Goal: Feedback & Contribution: Submit feedback/report problem

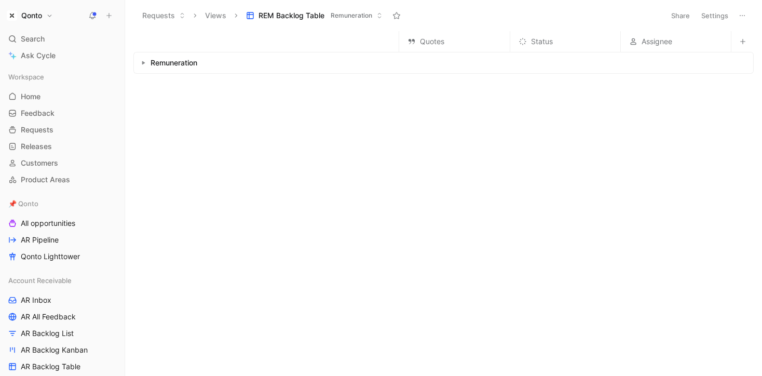
click at [34, 16] on h1 "Qonto" at bounding box center [31, 15] width 21 height 9
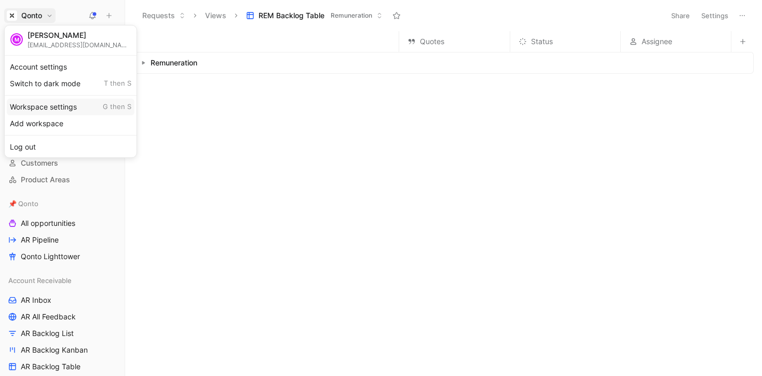
click at [63, 108] on div "Workspace settings G then S" at bounding box center [71, 107] width 128 height 17
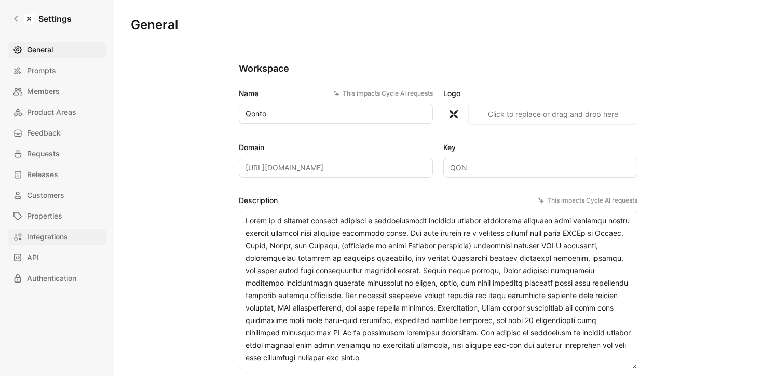
click at [37, 236] on span "Integrations" at bounding box center [47, 236] width 41 height 12
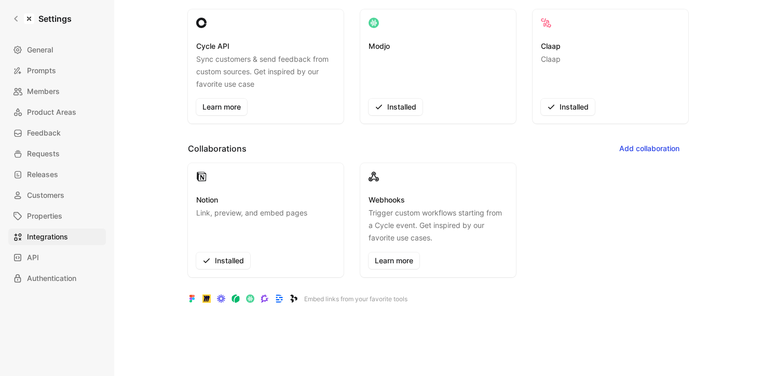
scroll to position [264, 0]
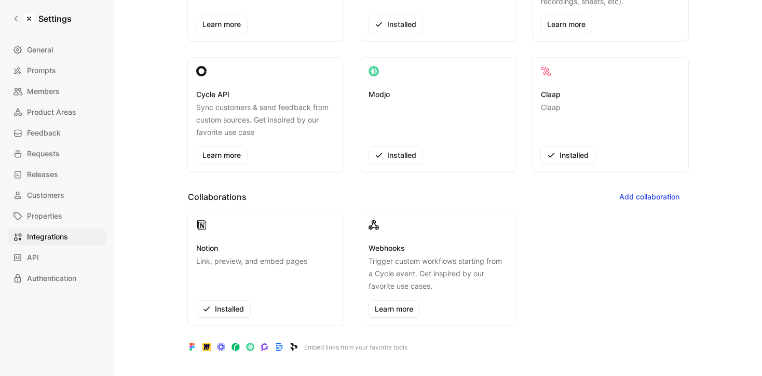
click at [564, 143] on div "Claap Claap Installed" at bounding box center [610, 125] width 139 height 75
click at [564, 147] on button "Installed" at bounding box center [568, 155] width 54 height 17
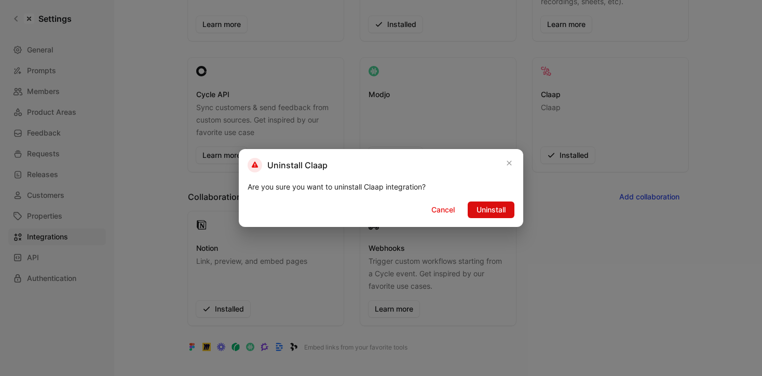
click at [489, 211] on span "Uninstall" at bounding box center [490, 209] width 29 height 12
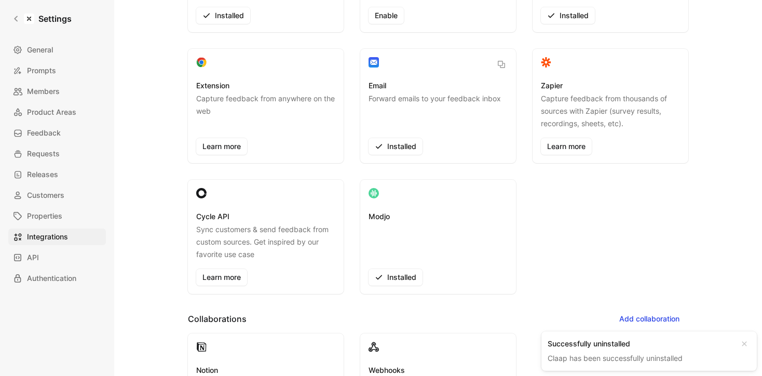
scroll to position [0, 0]
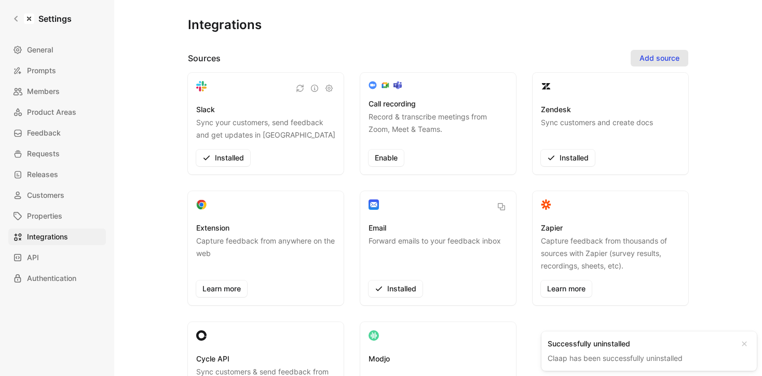
click at [658, 57] on span "Add source" at bounding box center [659, 58] width 40 height 12
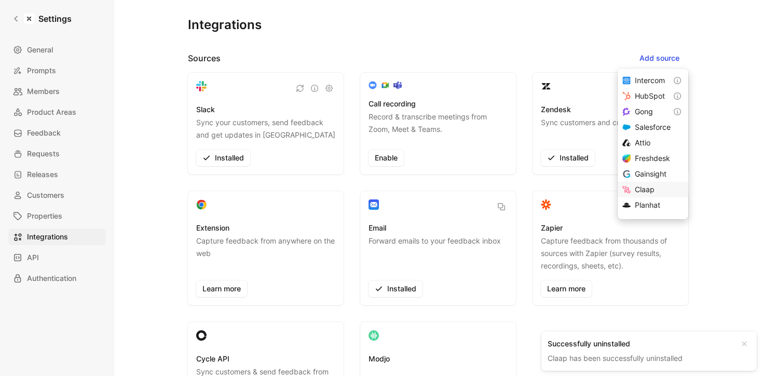
click at [654, 187] on span "Claap" at bounding box center [645, 189] width 20 height 9
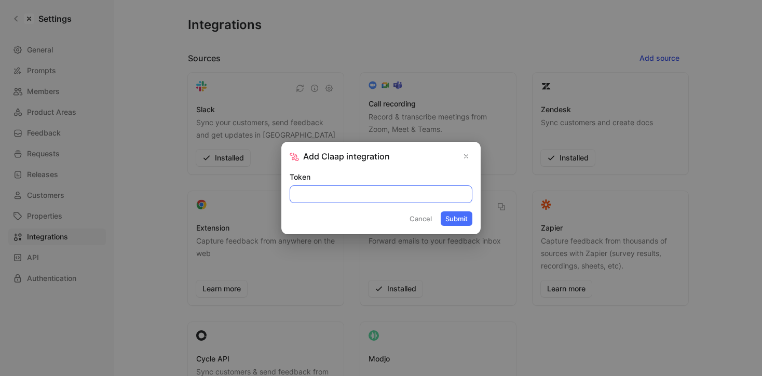
paste input "cla_Qspyt3uHTSA758BK_70628c2531a6b288"
type input "cla_Qspyt3uHTSA758BK_70628c2531a6b288"
click at [456, 220] on button "Submit" at bounding box center [457, 218] width 32 height 15
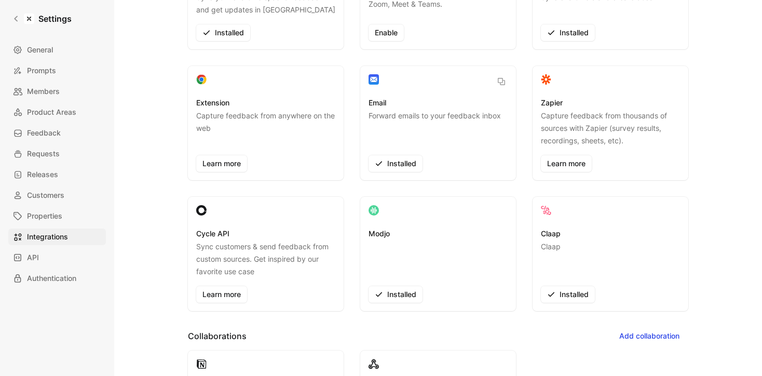
scroll to position [132, 0]
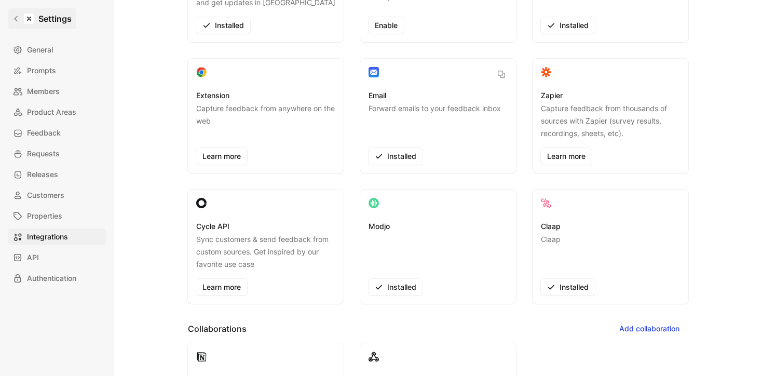
click at [18, 24] on link "Settings" at bounding box center [41, 18] width 67 height 21
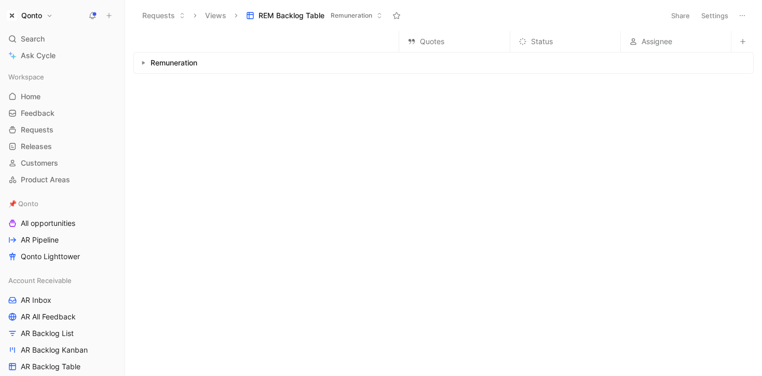
click at [104, 17] on button at bounding box center [109, 15] width 15 height 15
click at [107, 18] on icon at bounding box center [108, 15] width 7 height 7
click at [113, 11] on button at bounding box center [109, 15] width 15 height 15
click at [26, 19] on h1 "Qonto" at bounding box center [31, 15] width 21 height 9
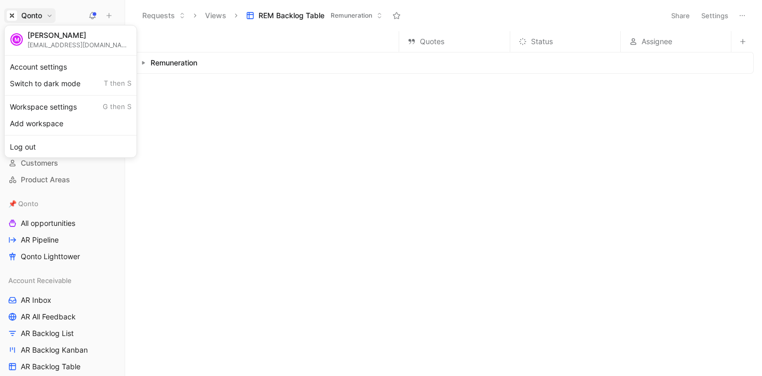
click at [198, 81] on div at bounding box center [381, 188] width 762 height 376
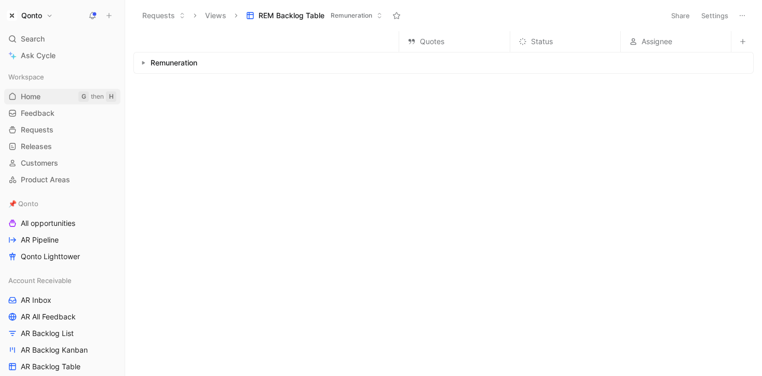
click at [47, 92] on link "Home G then H" at bounding box center [62, 97] width 116 height 16
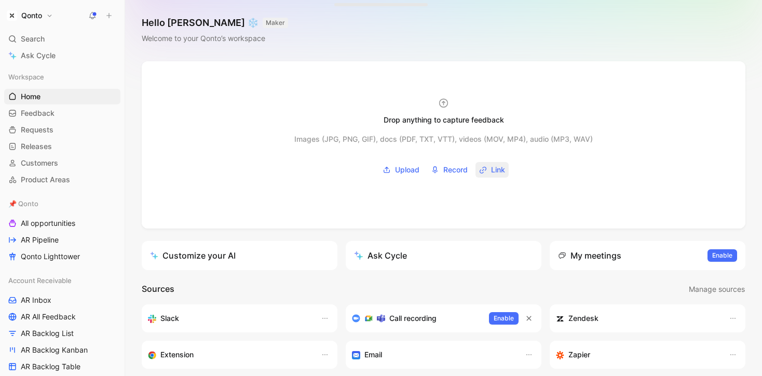
click at [500, 168] on span "Link" at bounding box center [498, 169] width 14 height 12
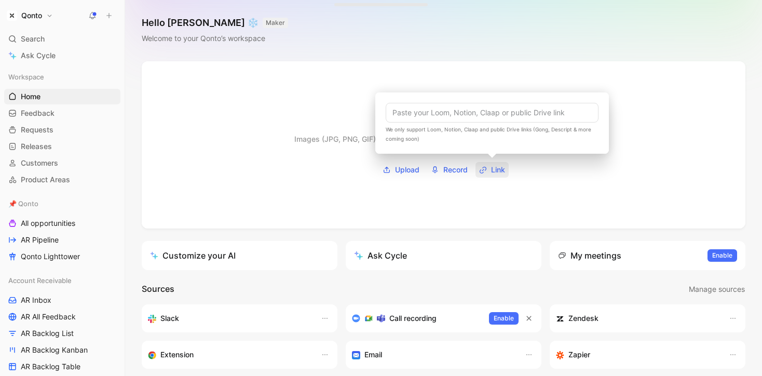
type input "[URL][DOMAIN_NAME][PERSON_NAME]"
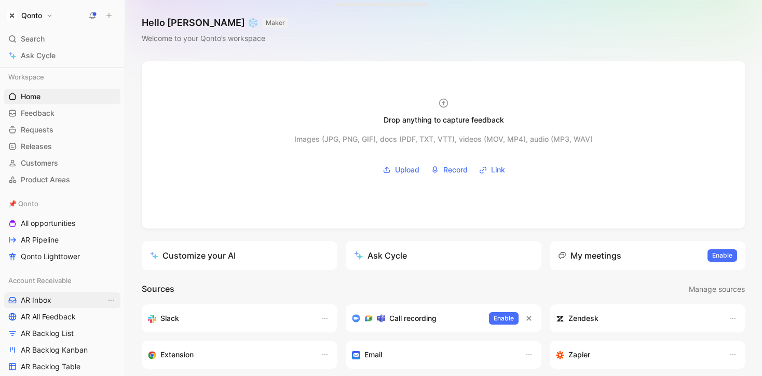
scroll to position [815, 0]
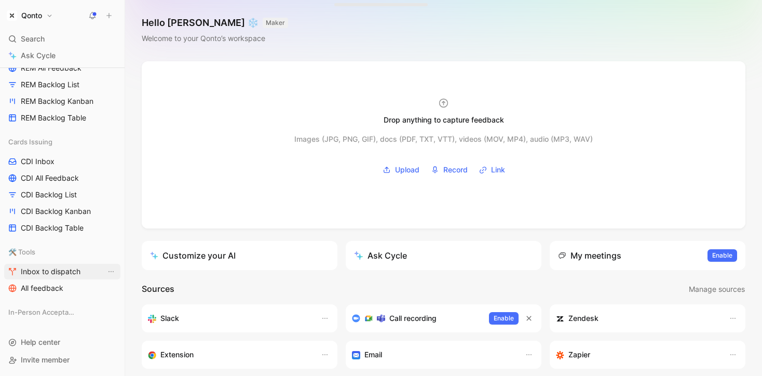
click at [56, 271] on span "Inbox to dispatch" at bounding box center [51, 271] width 60 height 10
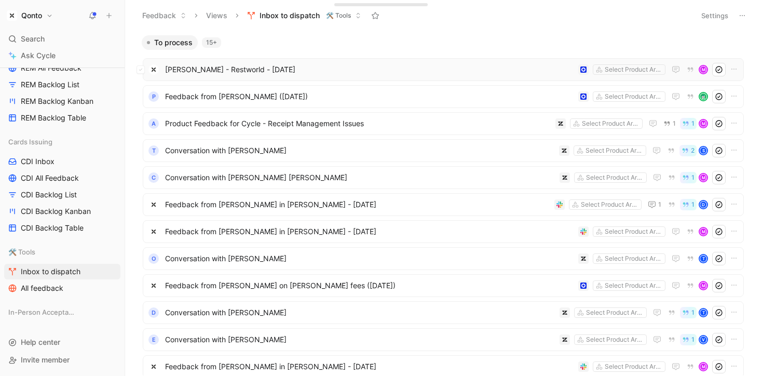
click at [210, 74] on span "[PERSON_NAME] - Restworld - [DATE]" at bounding box center [369, 69] width 409 height 12
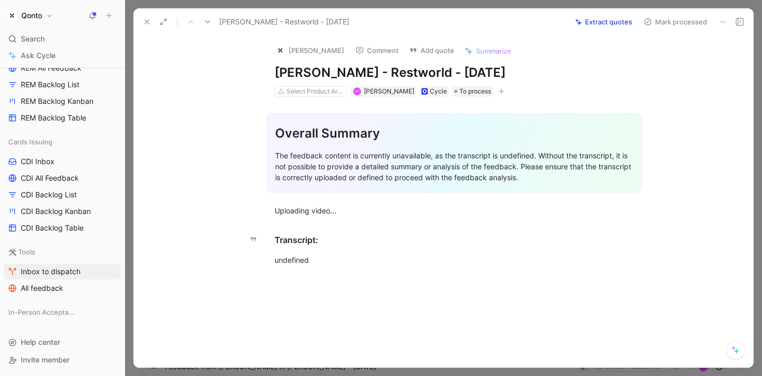
click at [342, 219] on div "Overall Summary The feedback content is currently unavailable, as the transcrip…" at bounding box center [454, 187] width 598 height 180
click at [336, 240] on div "Transcript:" at bounding box center [454, 240] width 359 height 12
click at [334, 259] on div "undefined" at bounding box center [454, 259] width 359 height 11
click at [720, 23] on icon at bounding box center [723, 22] width 8 height 8
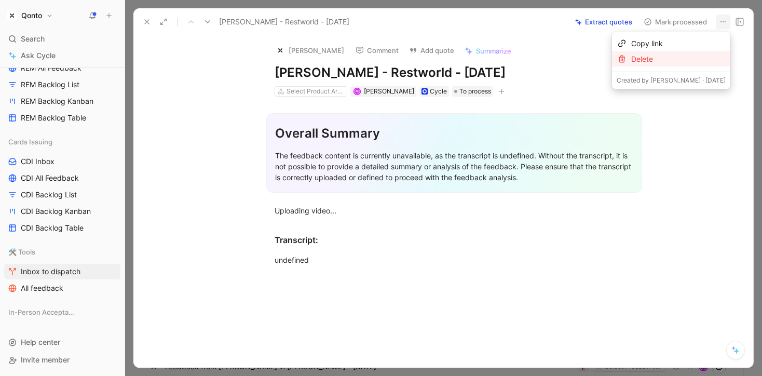
click at [687, 61] on div "Delete" at bounding box center [678, 59] width 94 height 12
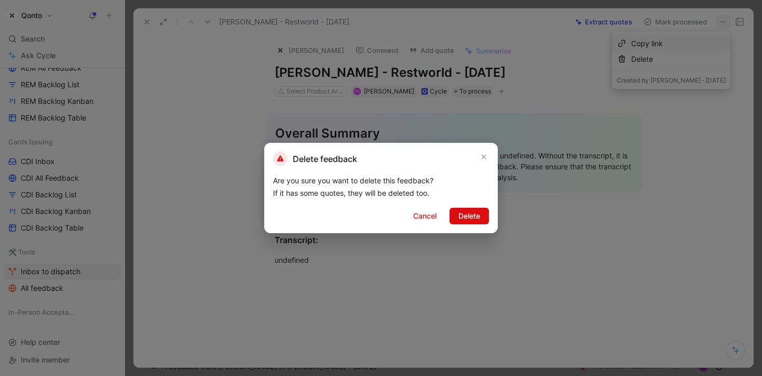
click at [476, 216] on span "Delete" at bounding box center [469, 216] width 22 height 12
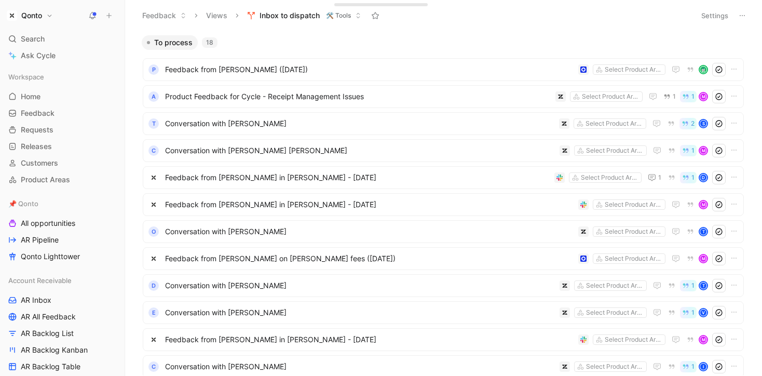
click at [49, 102] on link "Home G then H" at bounding box center [62, 97] width 116 height 16
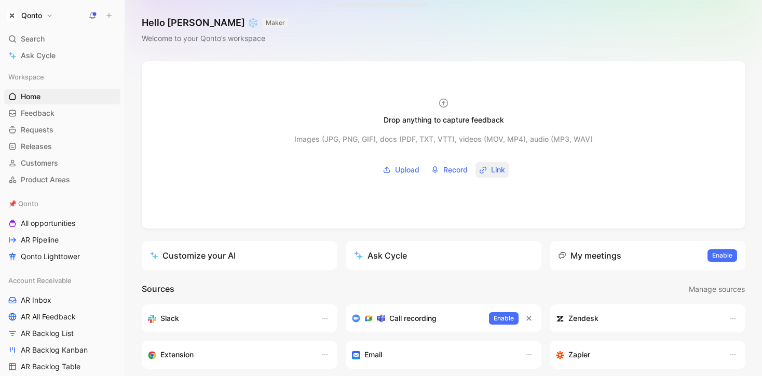
click at [489, 170] on button "Link" at bounding box center [491, 170] width 33 height 16
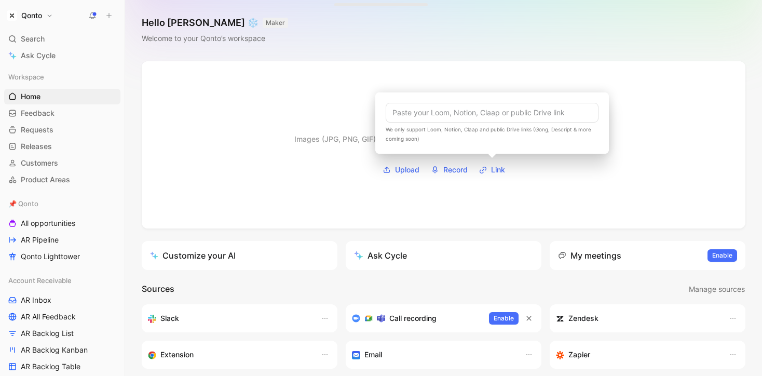
type input "[URL][DOMAIN_NAME]"
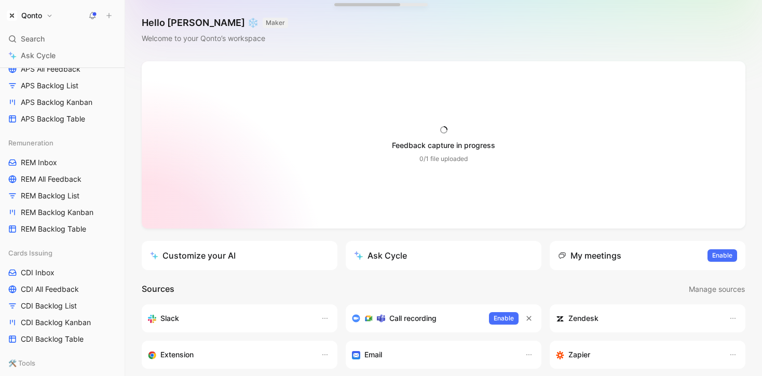
scroll to position [815, 0]
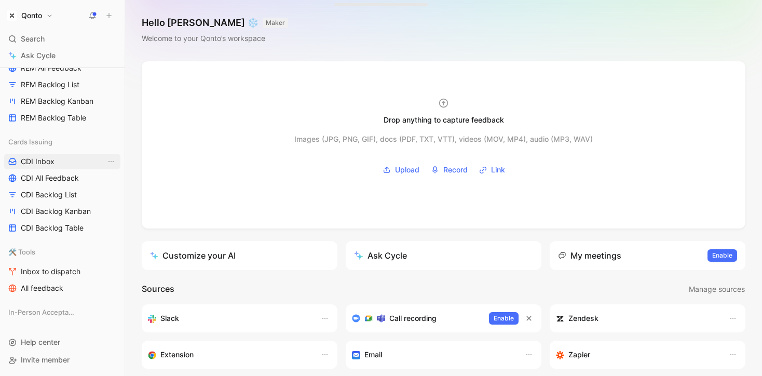
click at [54, 162] on link "CDI Inbox" at bounding box center [62, 162] width 116 height 16
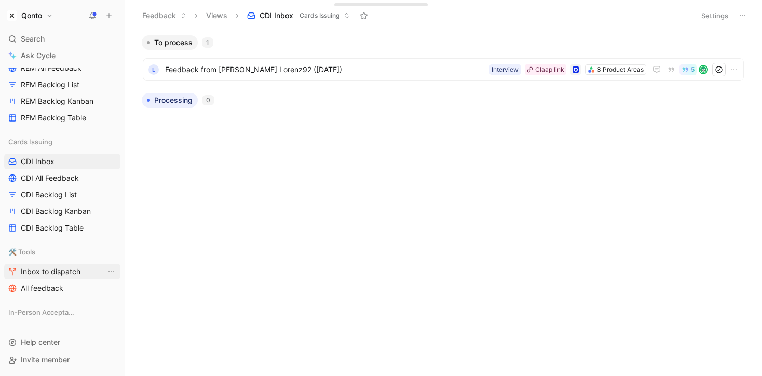
click at [45, 267] on span "Inbox to dispatch" at bounding box center [51, 271] width 60 height 10
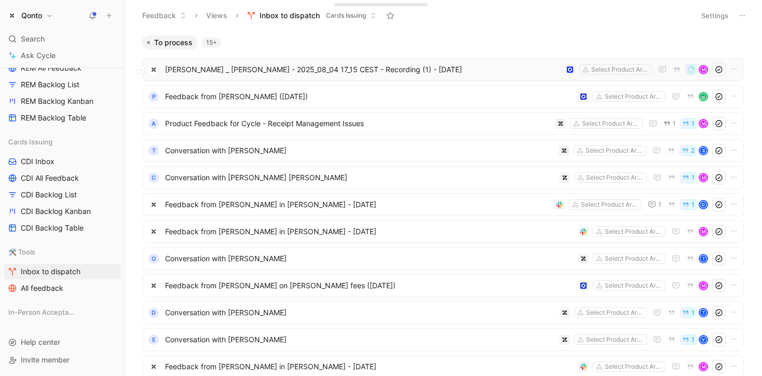
click at [361, 73] on span "[PERSON_NAME] _ [PERSON_NAME] - 2025_08_04 17_15 CEST - Recording (1) - [DATE]" at bounding box center [363, 69] width 396 height 12
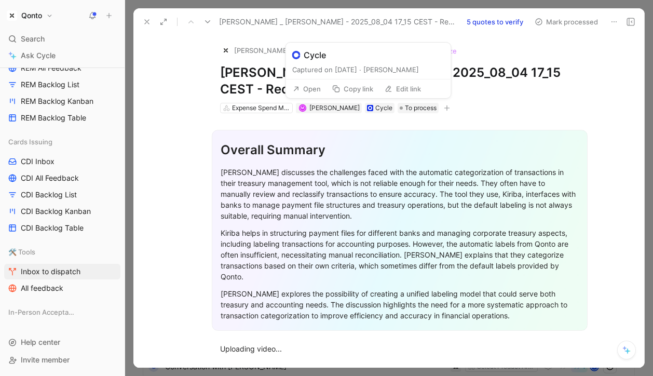
click at [351, 91] on button "Copy link" at bounding box center [353, 88] width 50 height 15
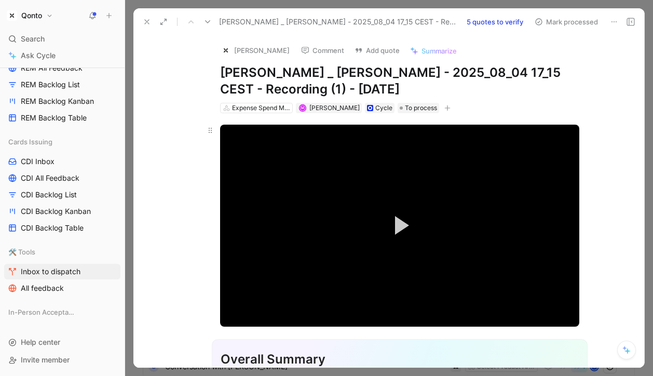
scroll to position [3, 0]
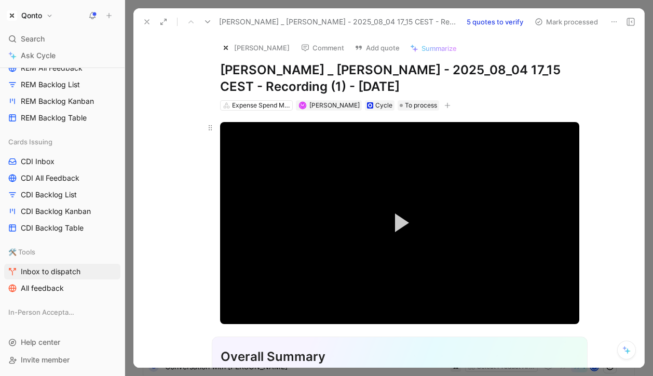
click at [404, 251] on video "Video Player" at bounding box center [399, 223] width 359 height 202
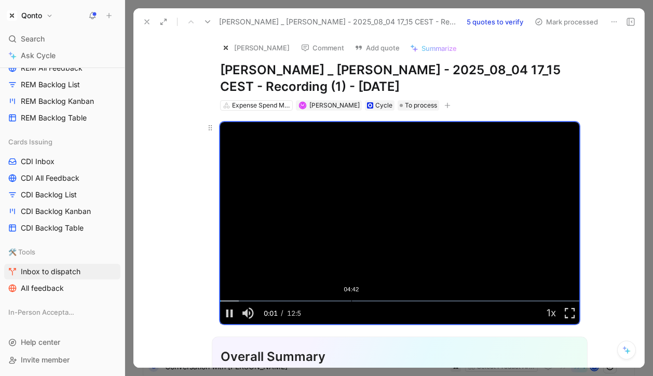
click at [351, 302] on div "Loaded : 5.22% 04:42 00:01" at bounding box center [399, 301] width 359 height 2
click at [376, 302] on div "Loaded : 70.91% 05:37 04:43" at bounding box center [399, 301] width 359 height 2
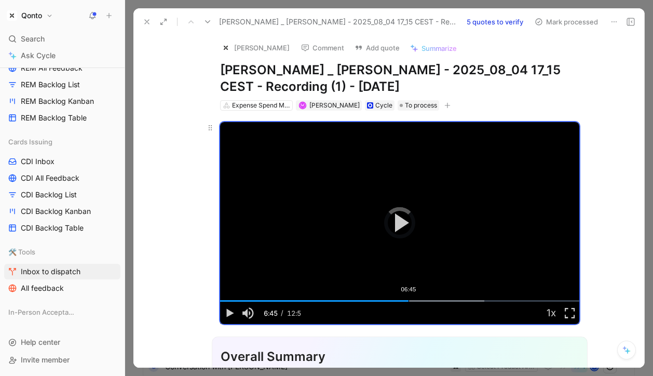
click at [408, 302] on div "Loaded : 73.61% 06:45 06:45" at bounding box center [399, 301] width 359 height 2
click at [430, 302] on div "Loaded : 78.14% 07:31 06:46" at bounding box center [399, 301] width 359 height 2
click at [456, 302] on div "Loaded : 81.86% 08:27 07:32" at bounding box center [399, 301] width 359 height 2
click at [476, 302] on div "Loaded : 85.88% 09:11 08:27" at bounding box center [399, 301] width 359 height 2
click at [490, 302] on div "Loaded : 88.12% 09:43 09:11" at bounding box center [399, 301] width 359 height 2
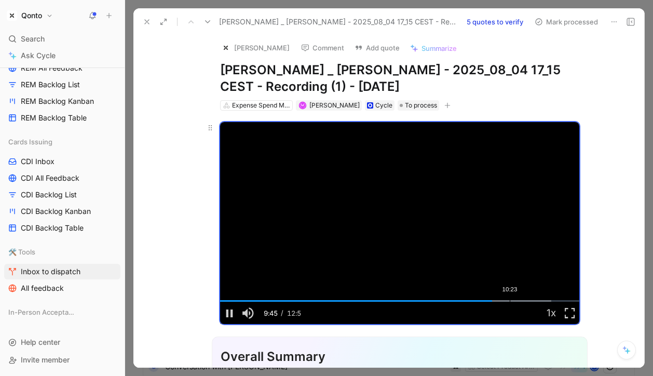
click at [509, 302] on div "Loaded : 92.25% 10:23 09:45" at bounding box center [399, 301] width 359 height 2
click at [267, 46] on button "[PERSON_NAME]" at bounding box center [255, 48] width 78 height 16
click at [523, 222] on video "Video Player" at bounding box center [399, 223] width 359 height 202
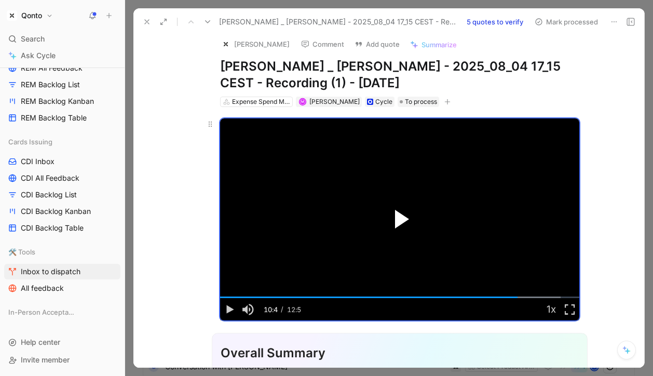
click at [396, 210] on span "Video Player" at bounding box center [402, 219] width 14 height 19
click at [526, 296] on div "Loaded : 95.05% 10:51 10:41" at bounding box center [399, 297] width 359 height 2
click at [552, 296] on div "11:54" at bounding box center [552, 297] width 1 height 2
click at [563, 296] on div "Loaded : 100.00% 12:17 11:54" at bounding box center [399, 297] width 359 height 2
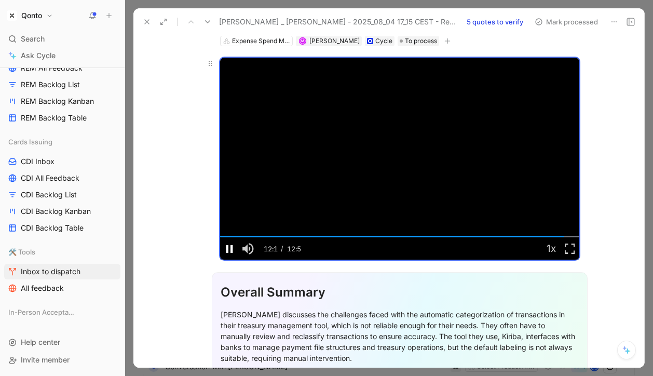
click at [223, 248] on span "Video Player" at bounding box center [229, 248] width 19 height 0
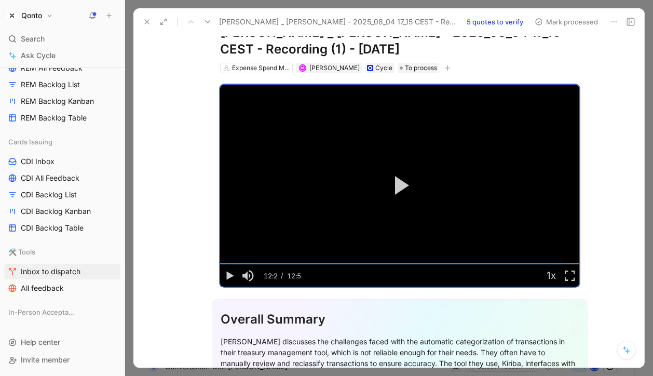
scroll to position [0, 0]
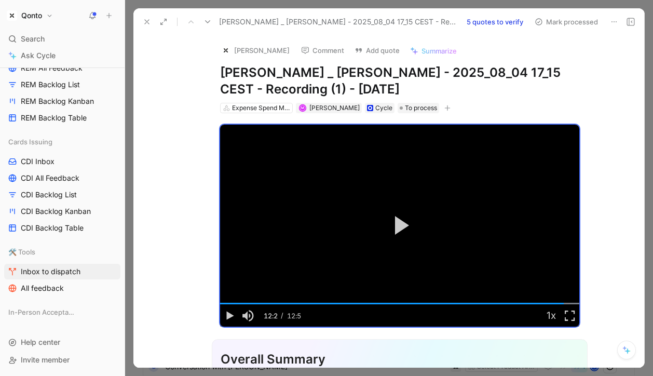
click at [501, 14] on div "[PERSON_NAME] _ [PERSON_NAME] - 2025_08_04 17_15 CEST - Recording (1) - [DATE] …" at bounding box center [388, 21] width 511 height 27
click at [501, 20] on button "5 quotes to verify" at bounding box center [495, 22] width 66 height 15
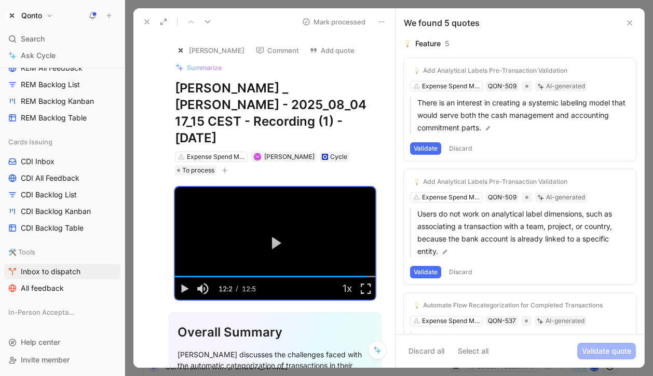
click at [381, 23] on icon at bounding box center [381, 22] width 8 height 8
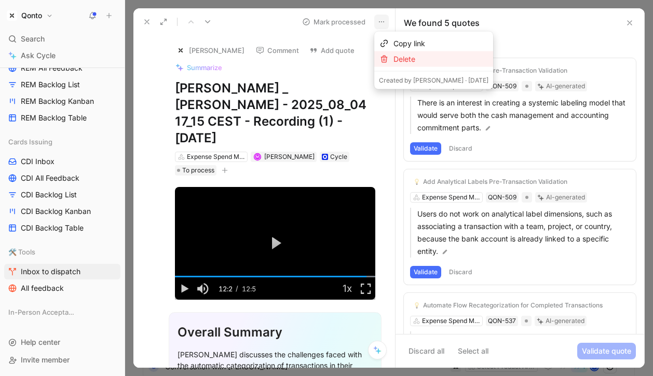
click at [408, 59] on div "Delete" at bounding box center [440, 59] width 95 height 12
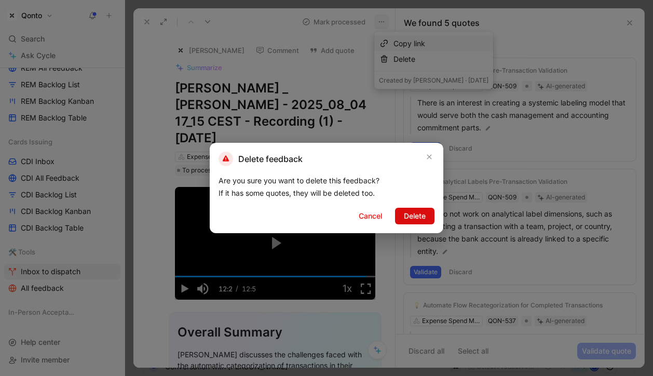
click at [412, 216] on span "Delete" at bounding box center [415, 216] width 22 height 12
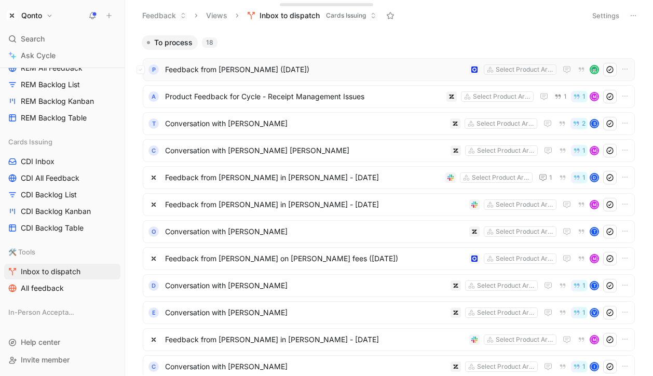
click at [234, 66] on span "Feedback from [PERSON_NAME] ([DATE])" at bounding box center [315, 69] width 300 height 12
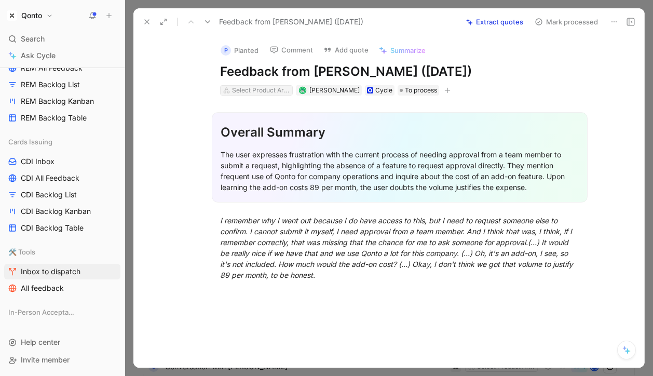
click at [276, 91] on div "Select Product Areas" at bounding box center [261, 90] width 58 height 10
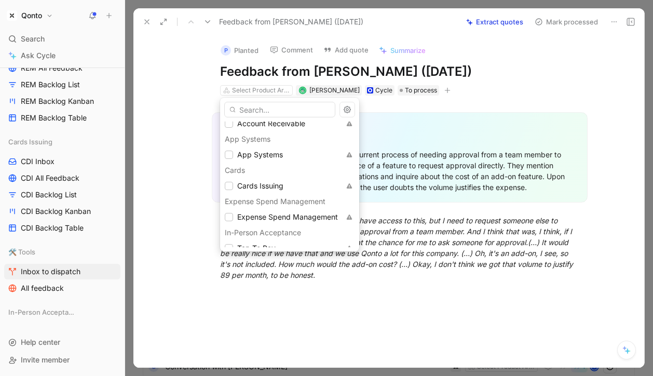
scroll to position [26, 0]
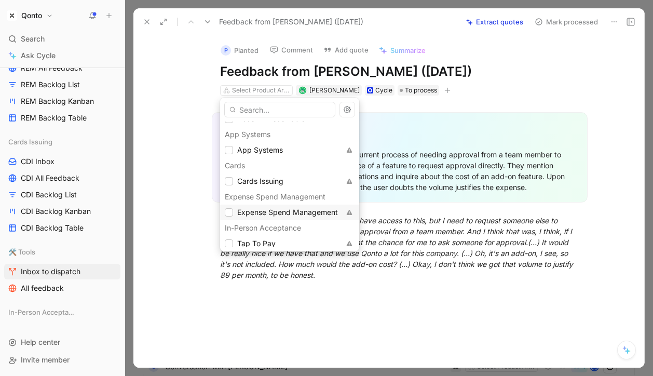
click at [276, 211] on span "Expense Spend Management" at bounding box center [287, 212] width 101 height 9
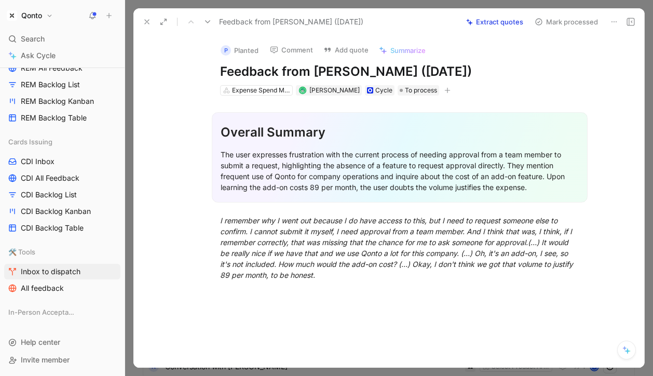
click at [492, 16] on button "Extract quotes" at bounding box center [494, 22] width 66 height 15
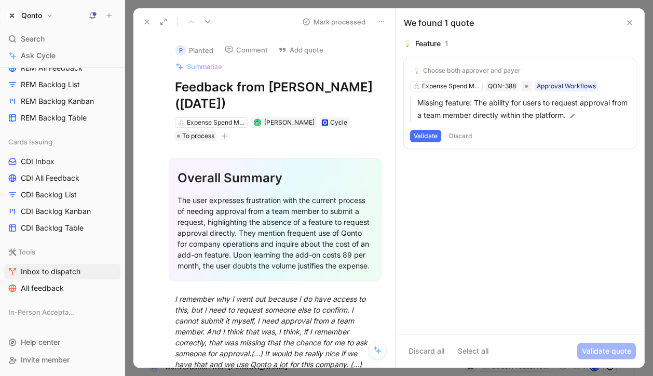
click at [143, 22] on icon at bounding box center [147, 22] width 8 height 8
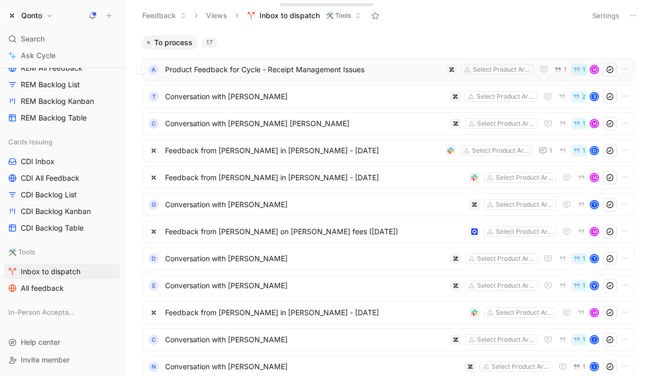
click at [329, 78] on div "a Product Feedback for Cycle - Receipt Management Issues Select Product Areas 1…" at bounding box center [389, 69] width 492 height 23
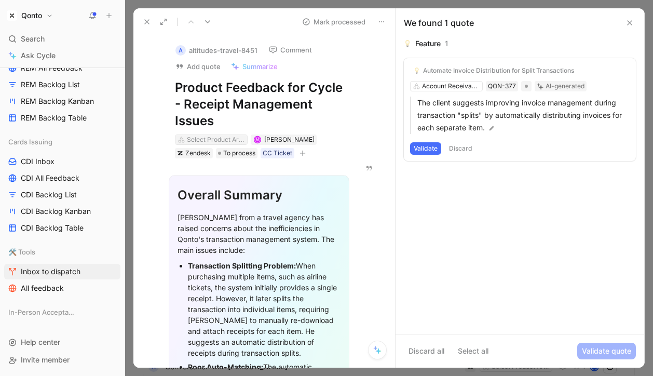
click at [203, 137] on div "Select Product Areas" at bounding box center [216, 139] width 58 height 10
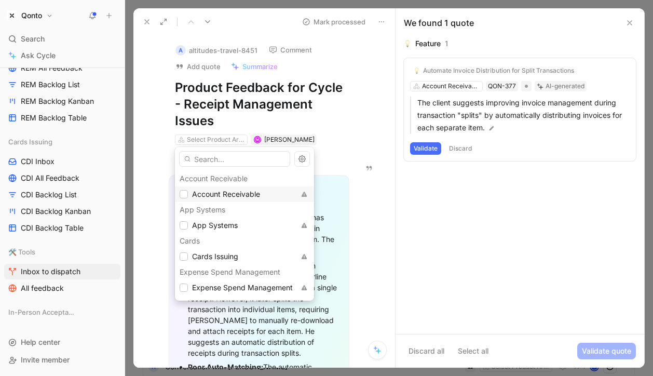
click at [211, 188] on span "Account Receivable" at bounding box center [226, 194] width 68 height 12
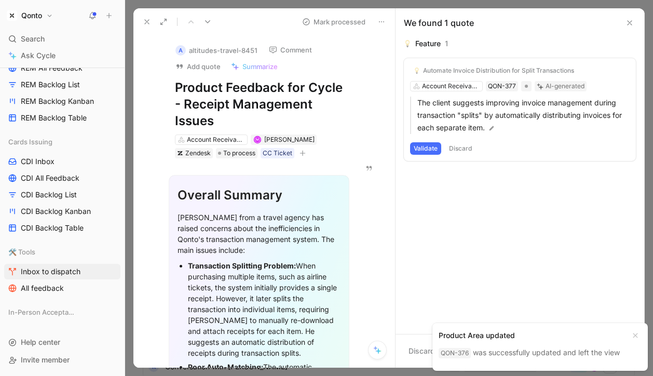
click at [147, 19] on icon at bounding box center [147, 22] width 8 height 8
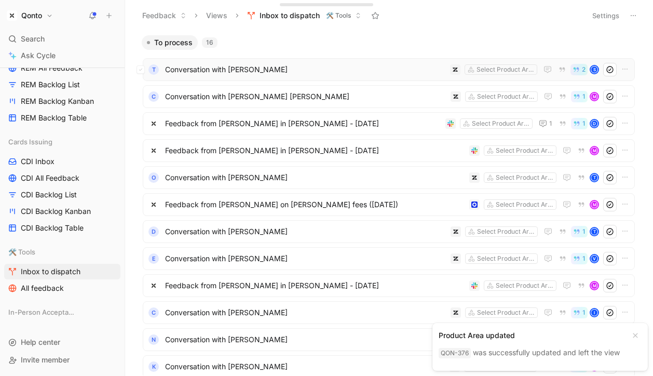
click at [223, 70] on span "Conversation with [PERSON_NAME]" at bounding box center [305, 69] width 281 height 12
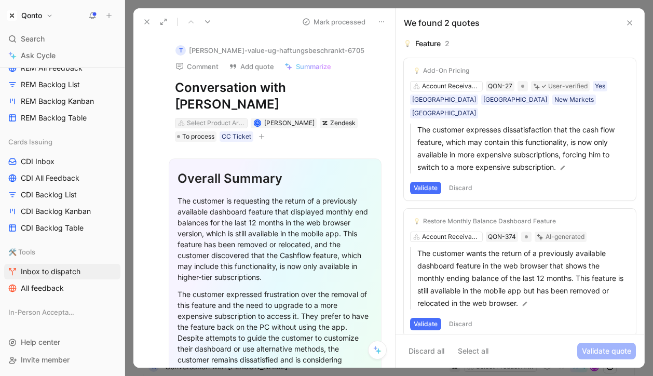
click at [233, 118] on div "Select Product Areas" at bounding box center [216, 123] width 58 height 10
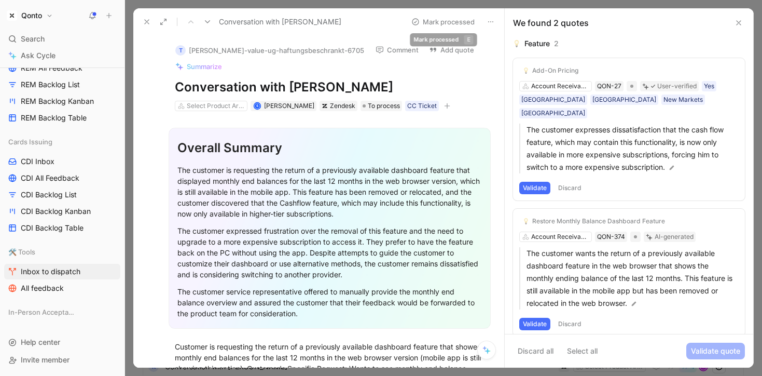
click at [484, 23] on button at bounding box center [491, 22] width 15 height 15
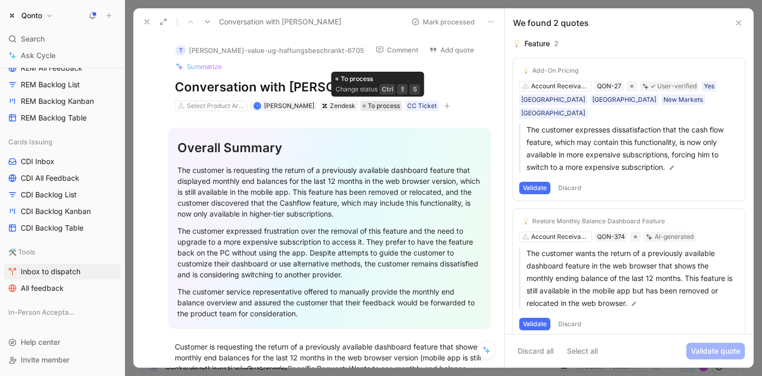
click at [377, 104] on span "To process" at bounding box center [384, 106] width 32 height 10
click at [486, 349] on icon at bounding box center [487, 350] width 8 height 8
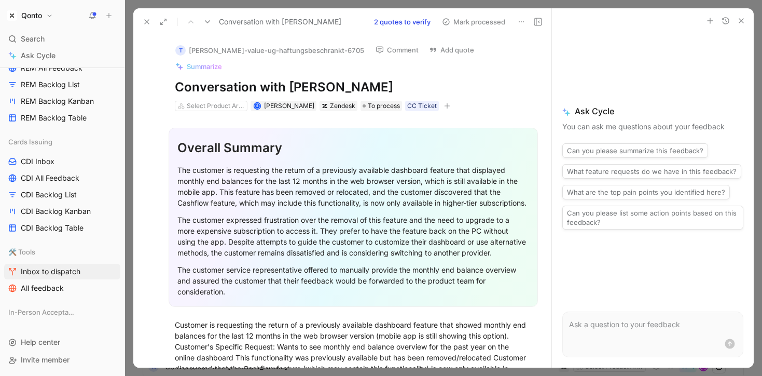
click at [745, 20] on icon "button" at bounding box center [742, 21] width 8 height 8
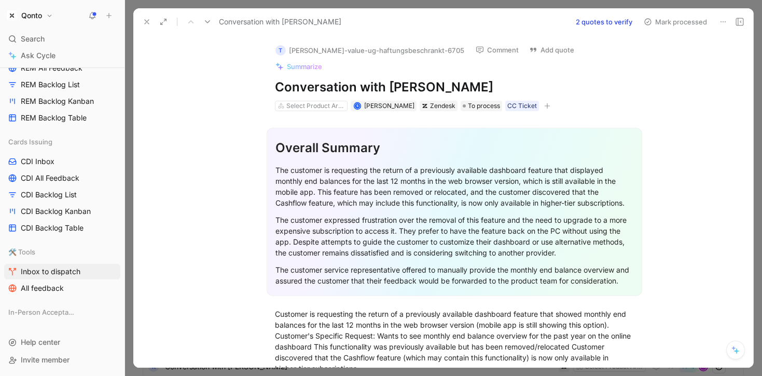
click at [143, 22] on icon at bounding box center [147, 22] width 8 height 8
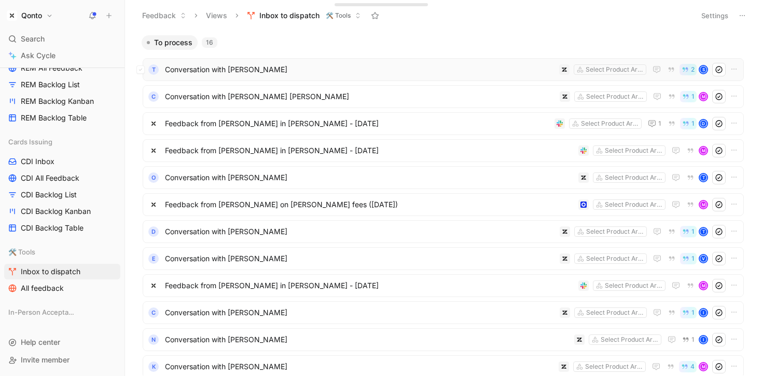
click at [366, 66] on span "Conversation with [PERSON_NAME]" at bounding box center [360, 69] width 390 height 12
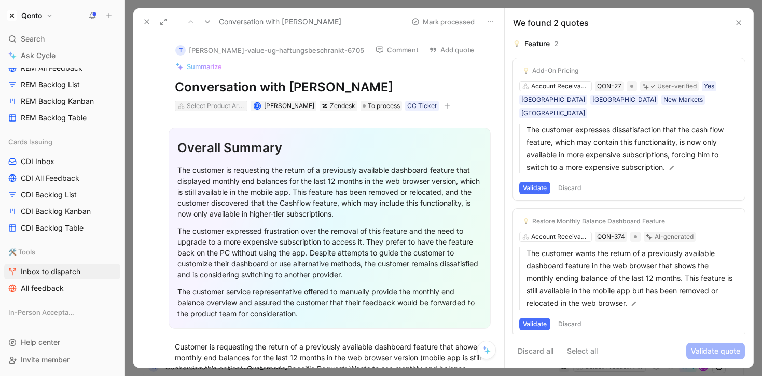
click at [196, 102] on div "Select Product Areas" at bounding box center [216, 106] width 58 height 10
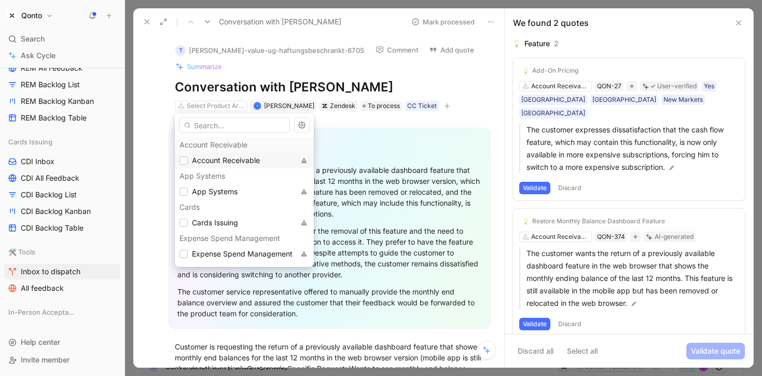
click at [207, 156] on span "Account Receivable" at bounding box center [226, 160] width 68 height 9
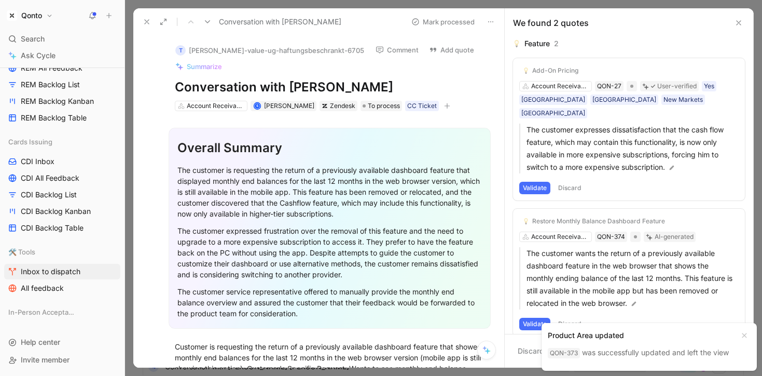
click at [147, 22] on use at bounding box center [147, 22] width 4 height 4
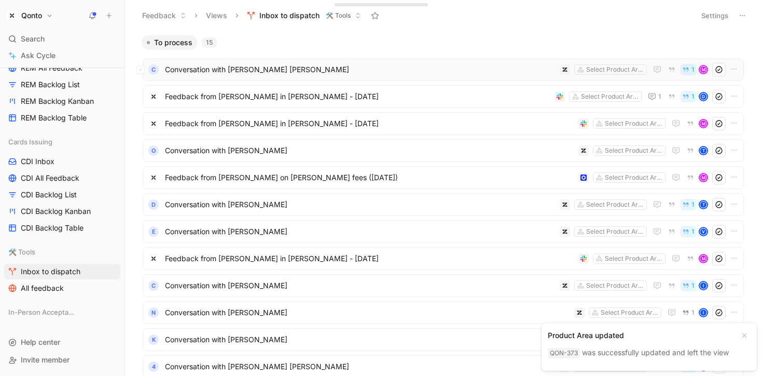
click at [269, 72] on span "Conversation with [PERSON_NAME] [PERSON_NAME]" at bounding box center [360, 69] width 391 height 12
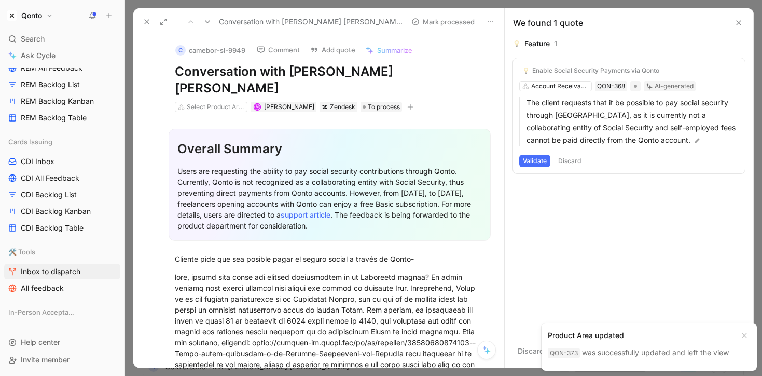
click at [226, 81] on div "c camebor-sl-9949 Comment Add quote Summarize Conversation with [PERSON_NAME] […" at bounding box center [329, 74] width 349 height 78
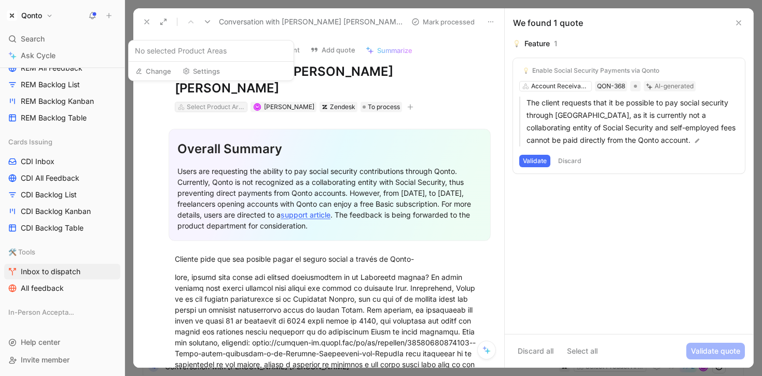
click at [222, 102] on div "Select Product Areas" at bounding box center [216, 107] width 58 height 10
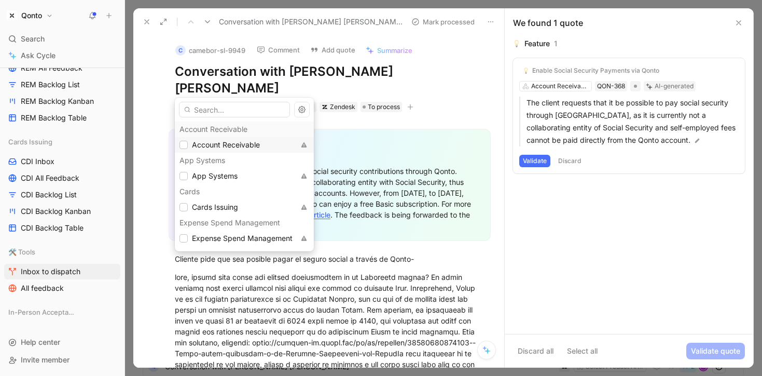
click at [214, 144] on span "Account Receivable" at bounding box center [226, 144] width 68 height 9
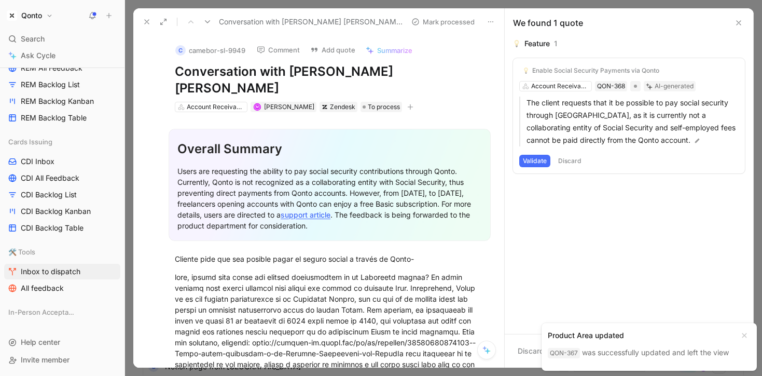
click at [150, 21] on icon at bounding box center [147, 22] width 8 height 8
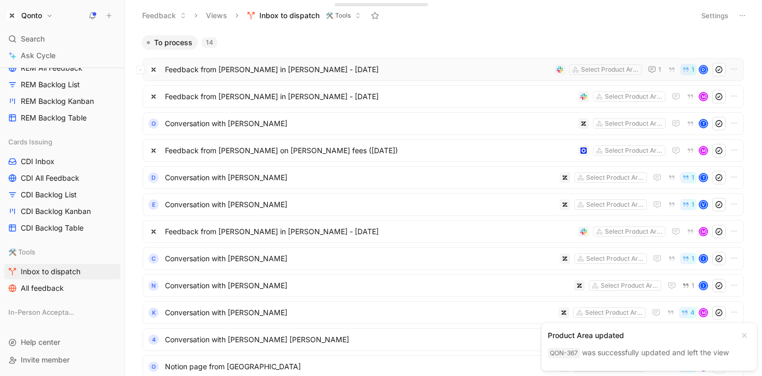
click at [272, 72] on span "Feedback from [PERSON_NAME] in [PERSON_NAME] - [DATE]" at bounding box center [358, 69] width 386 height 12
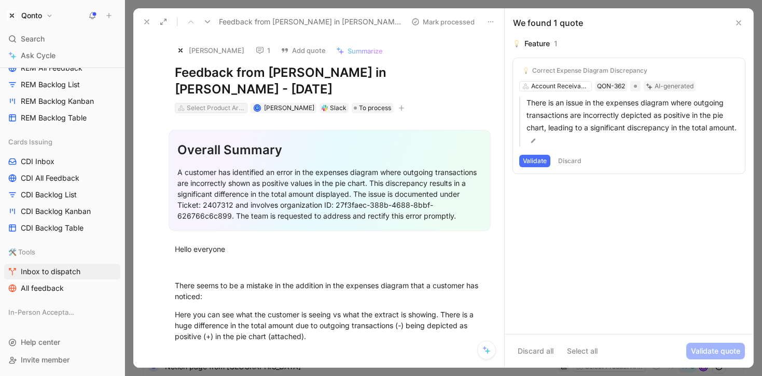
click at [214, 105] on div "Select Product Areas" at bounding box center [216, 108] width 58 height 10
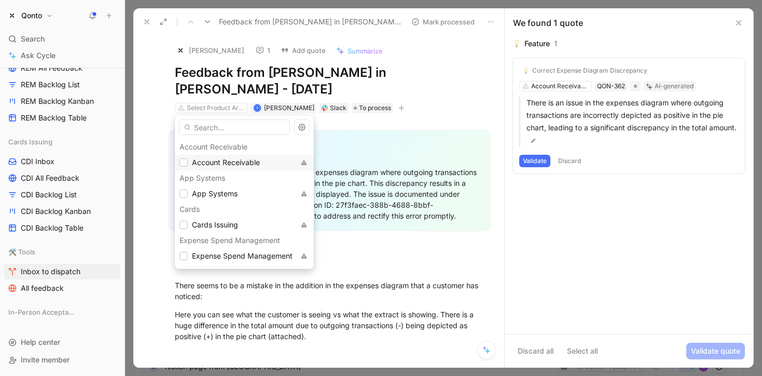
click at [210, 155] on div "Account Receivable" at bounding box center [244, 163] width 139 height 16
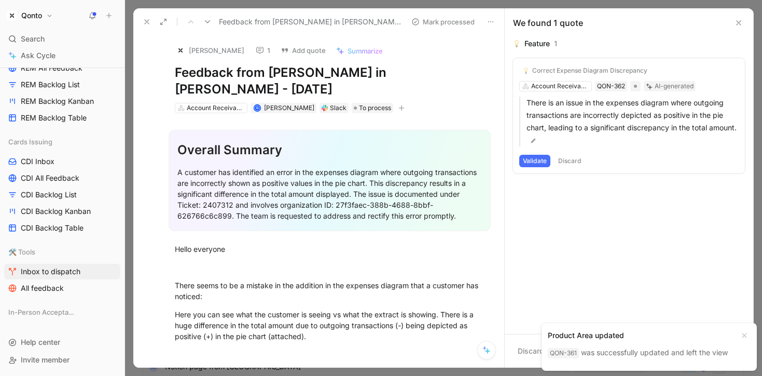
click at [142, 21] on button at bounding box center [147, 22] width 15 height 15
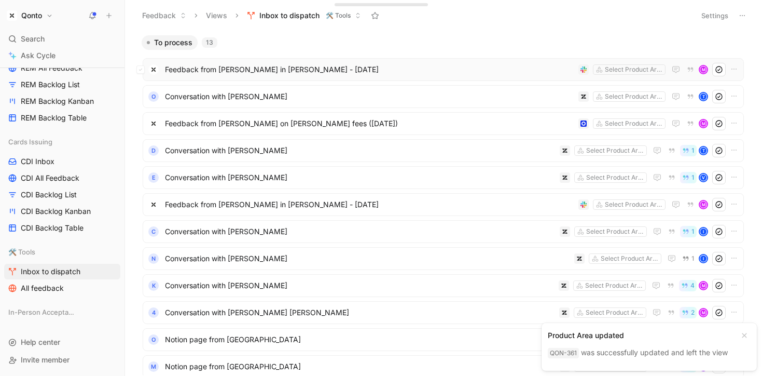
click at [270, 71] on span "Feedback from [PERSON_NAME] in [PERSON_NAME] - [DATE]" at bounding box center [370, 69] width 410 height 12
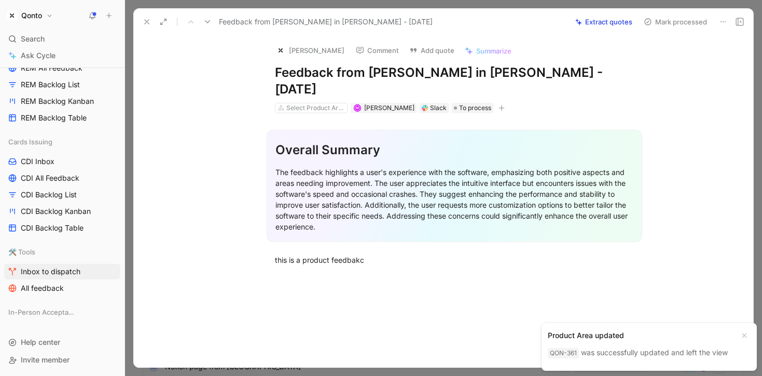
click at [728, 15] on button at bounding box center [723, 22] width 15 height 15
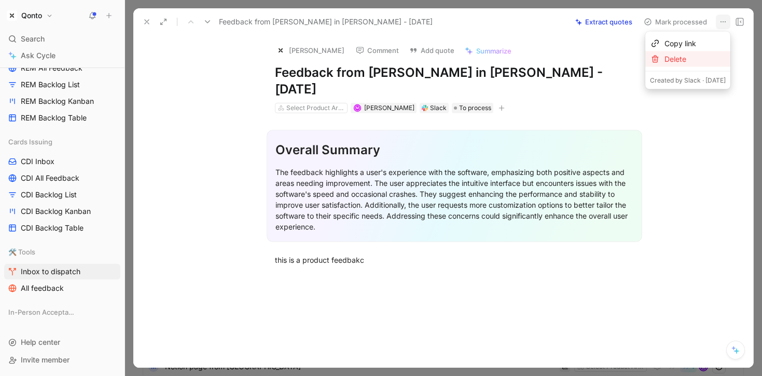
click at [671, 62] on div "Delete" at bounding box center [695, 59] width 61 height 12
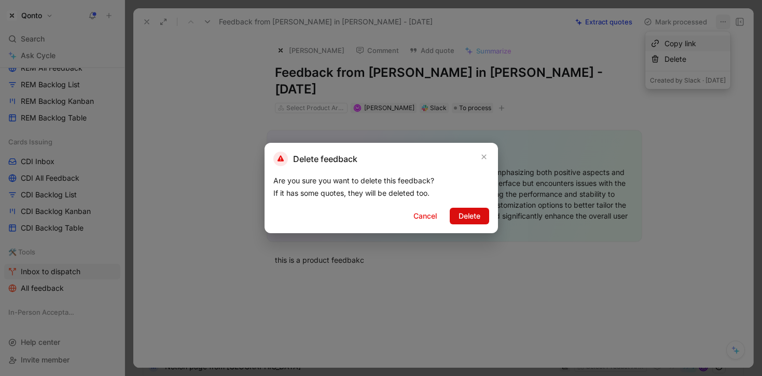
click at [466, 215] on span "Delete" at bounding box center [470, 216] width 22 height 12
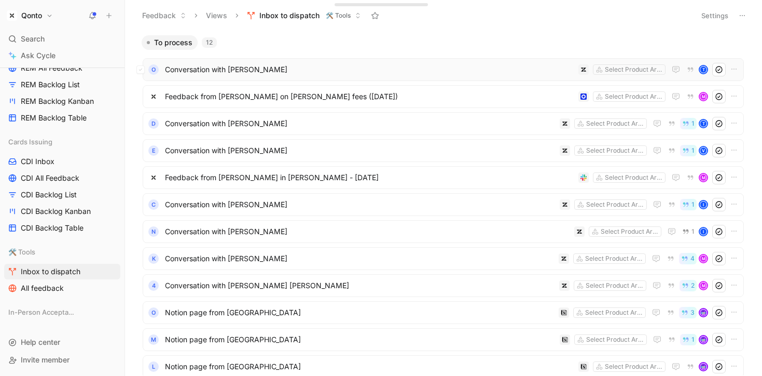
click at [291, 66] on span "Conversation with [PERSON_NAME]" at bounding box center [370, 69] width 410 height 12
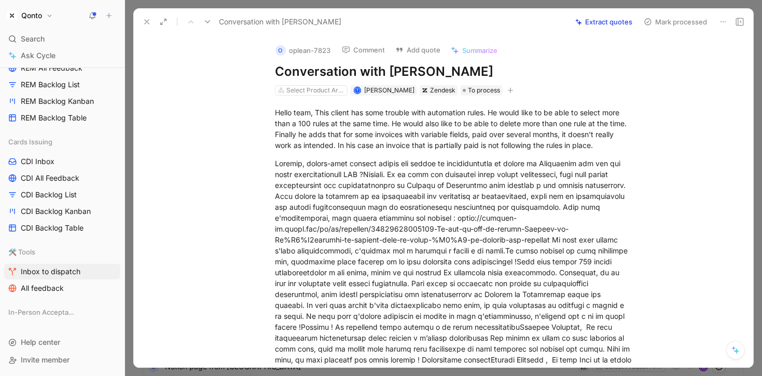
click at [474, 50] on span "Summarize" at bounding box center [479, 50] width 35 height 9
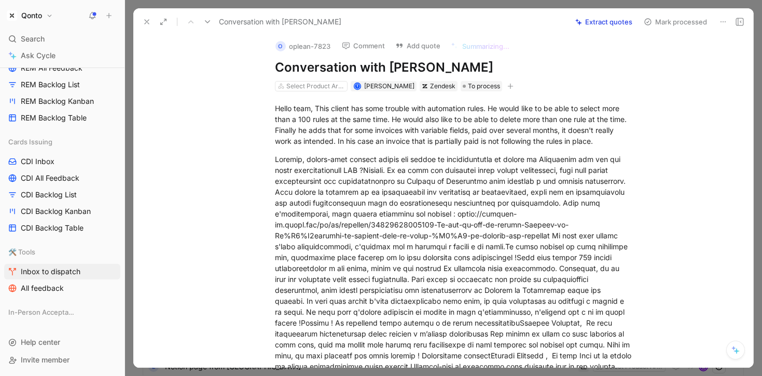
click at [324, 90] on div "Select Product Areas" at bounding box center [311, 86] width 73 height 10
click at [324, 86] on div "Select Product Areas" at bounding box center [316, 86] width 58 height 10
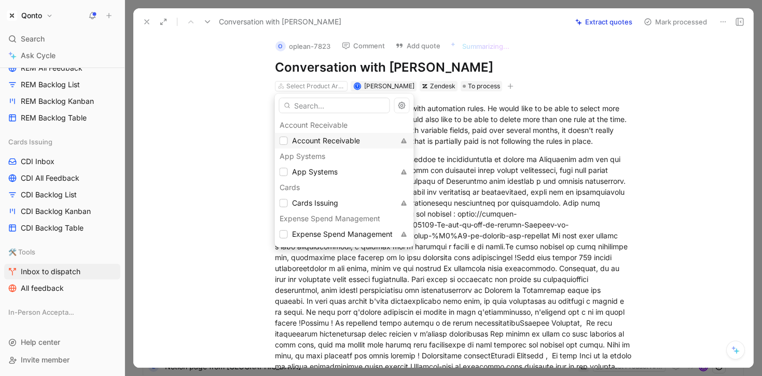
click at [312, 138] on span "Account Receivable" at bounding box center [326, 140] width 68 height 9
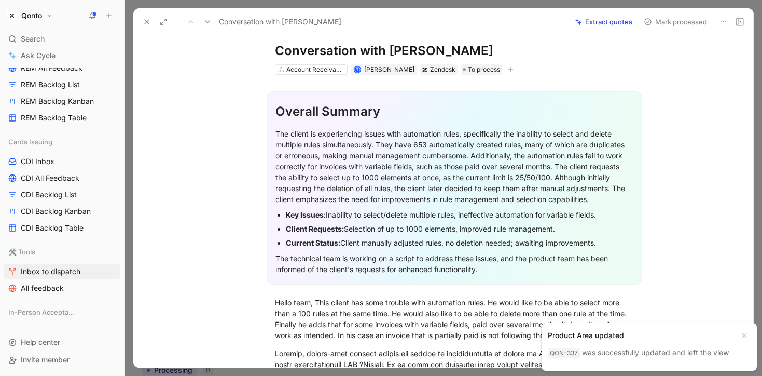
scroll to position [0, 0]
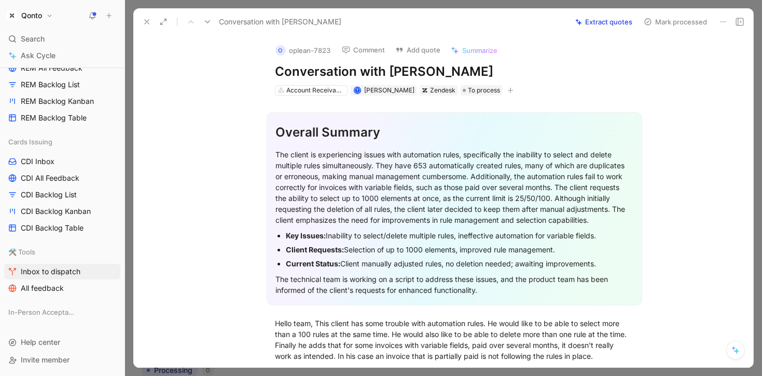
click at [613, 19] on button "Extract quotes" at bounding box center [604, 22] width 66 height 15
click at [146, 19] on icon at bounding box center [147, 22] width 8 height 8
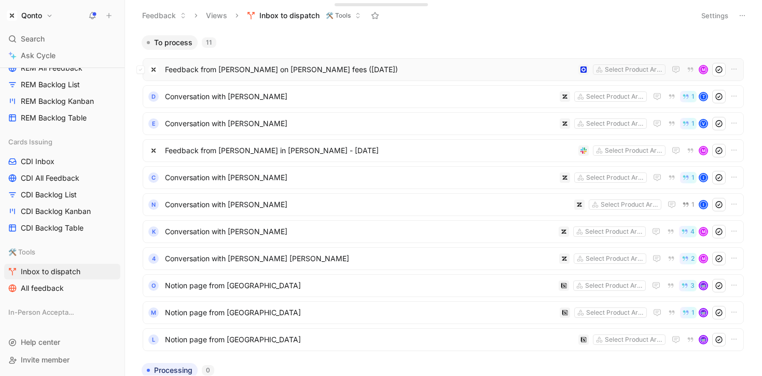
click at [339, 73] on span "Feedback from [PERSON_NAME] on [PERSON_NAME] fees ([DATE])" at bounding box center [370, 69] width 410 height 12
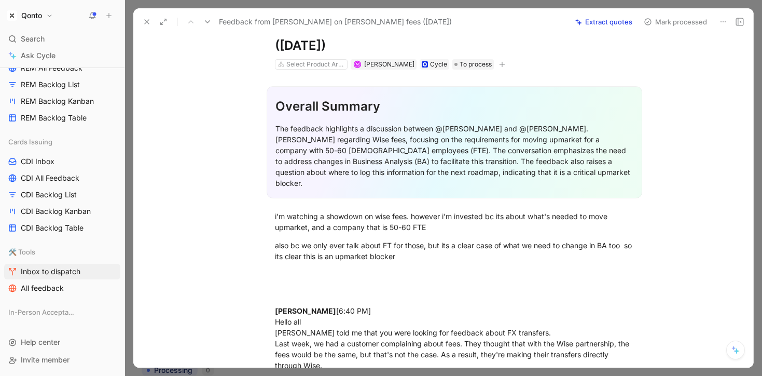
scroll to position [46, 0]
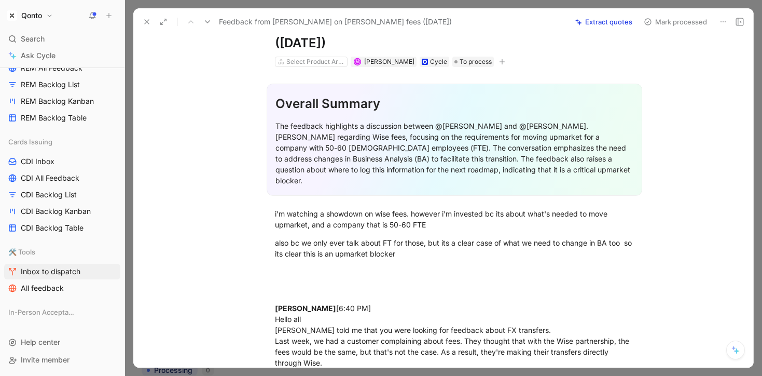
click at [146, 21] on icon at bounding box center [147, 22] width 8 height 8
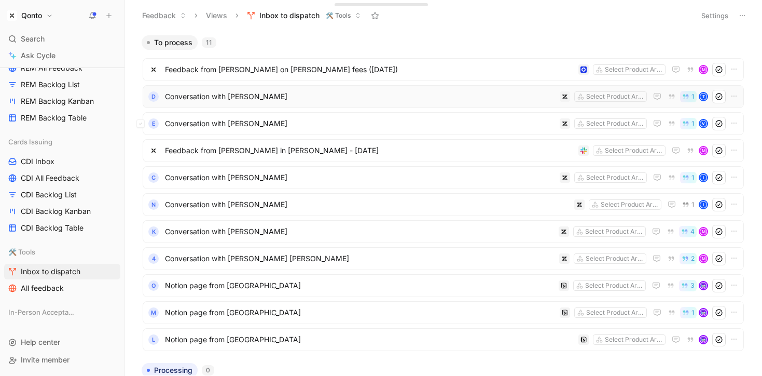
click at [310, 103] on div "d Conversation with [PERSON_NAME] Select Product Areas 1 T" at bounding box center [444, 96] width 602 height 23
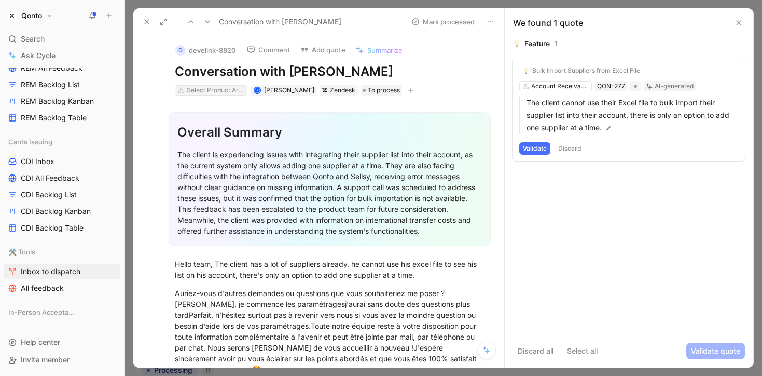
click at [234, 89] on div "Select Product Areas" at bounding box center [216, 90] width 58 height 10
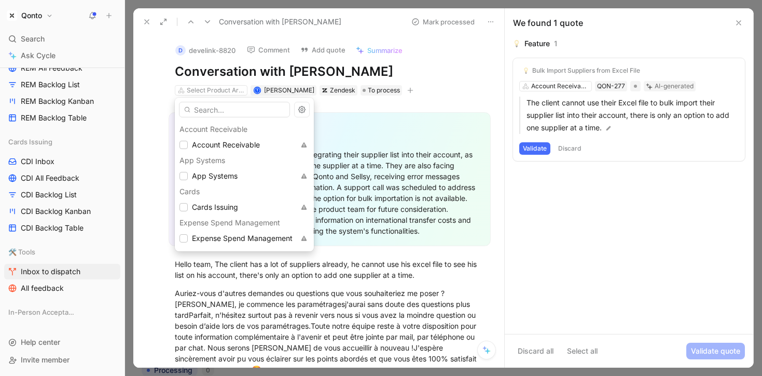
click at [215, 135] on div "Account Receivable" at bounding box center [244, 129] width 139 height 16
click at [215, 140] on span "Account Receivable" at bounding box center [226, 145] width 68 height 12
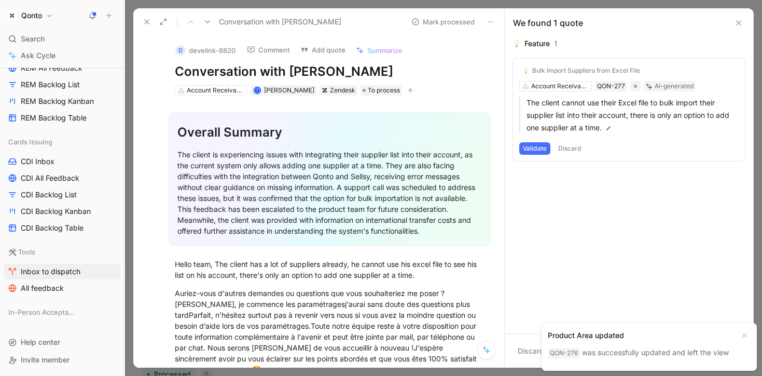
click at [147, 23] on use at bounding box center [147, 22] width 4 height 4
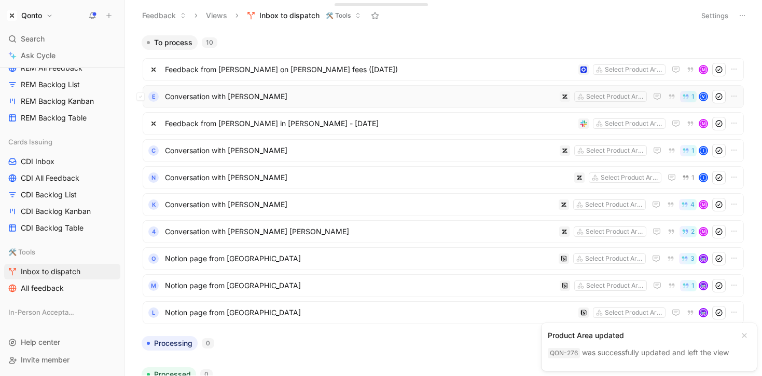
click at [294, 98] on span "Conversation with [PERSON_NAME]" at bounding box center [360, 96] width 391 height 12
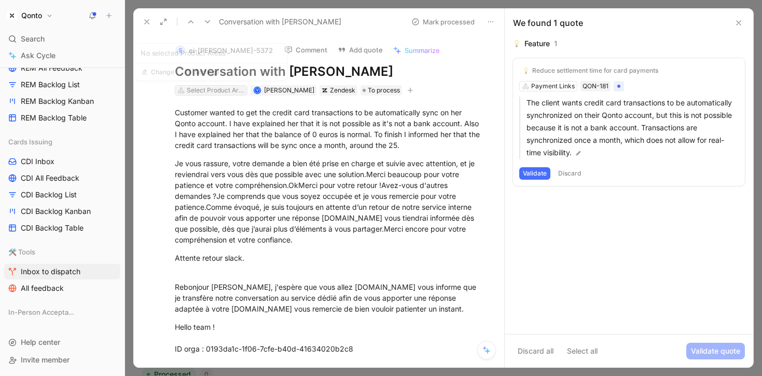
click at [235, 92] on div "Select Product Areas" at bounding box center [216, 90] width 58 height 10
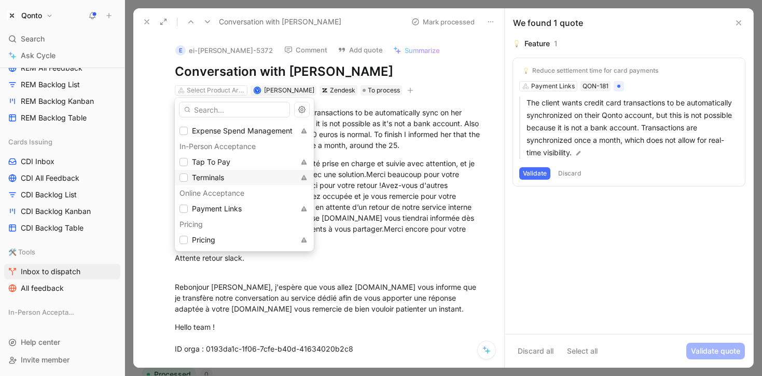
scroll to position [110, 0]
click at [244, 205] on div "Payment Links" at bounding box center [237, 206] width 115 height 12
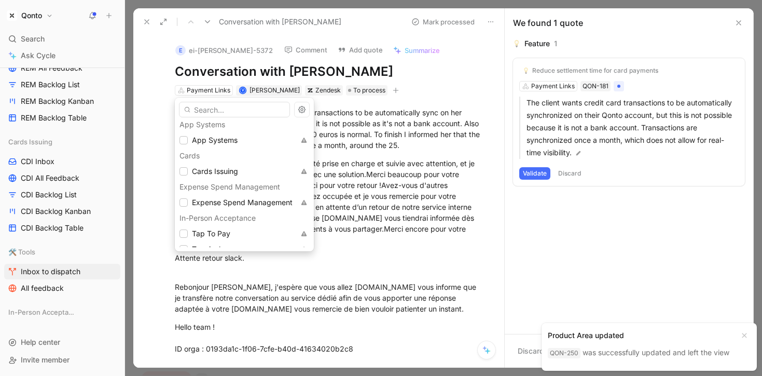
scroll to position [24, 0]
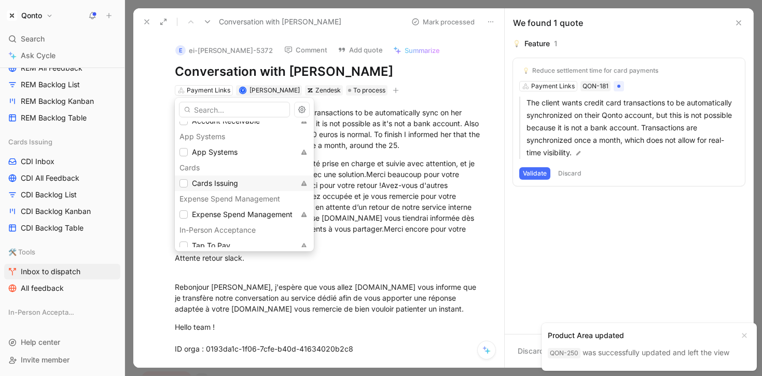
click at [229, 179] on span "Cards Issuing" at bounding box center [215, 183] width 46 height 9
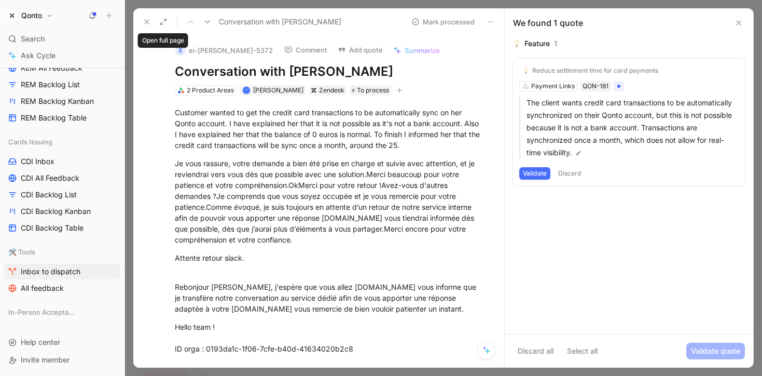
click at [147, 26] on button at bounding box center [147, 22] width 15 height 15
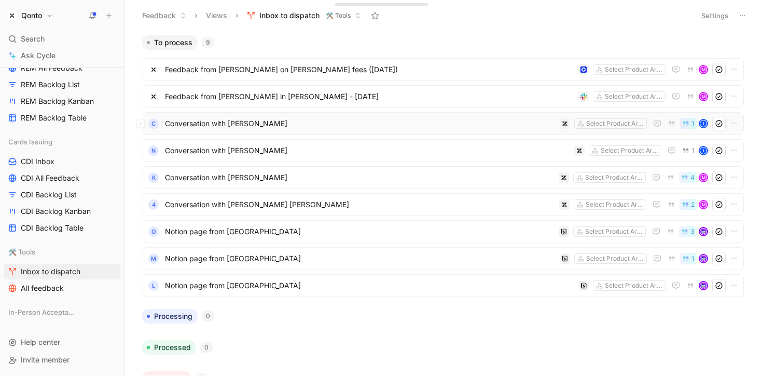
click at [266, 122] on span "Conversation with [PERSON_NAME]" at bounding box center [360, 123] width 391 height 12
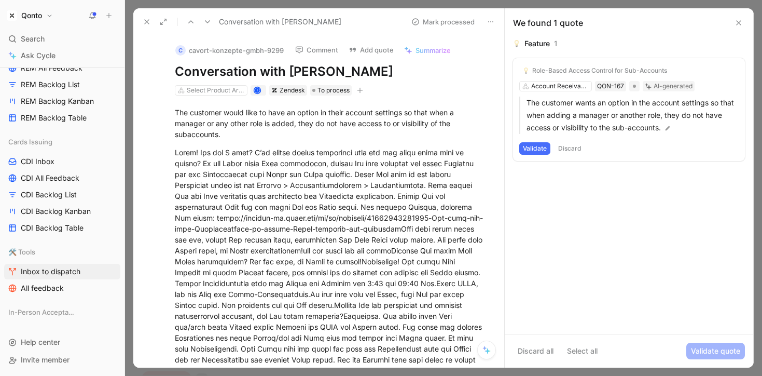
click at [446, 46] on span "Summarize" at bounding box center [433, 50] width 35 height 9
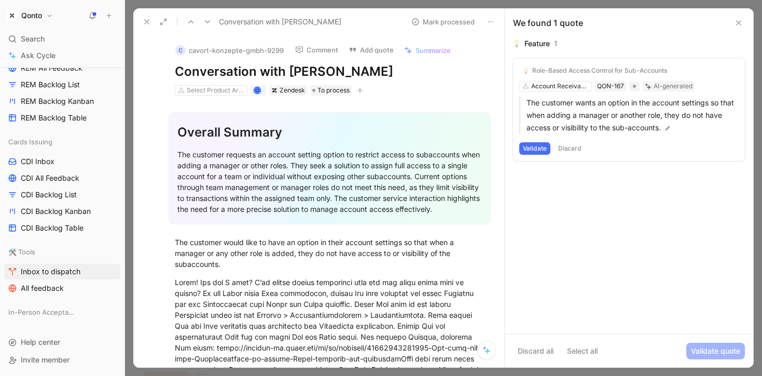
click at [574, 149] on button "Discard" at bounding box center [570, 148] width 31 height 12
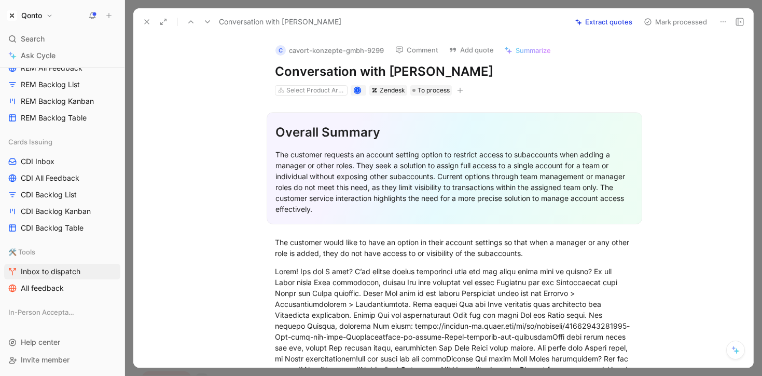
click at [628, 20] on button "Extract quotes" at bounding box center [604, 22] width 66 height 15
click at [524, 49] on span "Summarize" at bounding box center [533, 50] width 35 height 9
click at [324, 92] on div "Select Product Areas" at bounding box center [316, 90] width 58 height 10
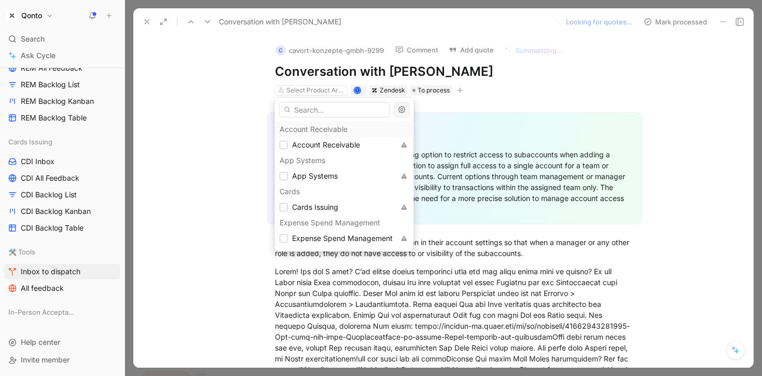
click at [401, 113] on icon "button" at bounding box center [402, 109] width 7 height 7
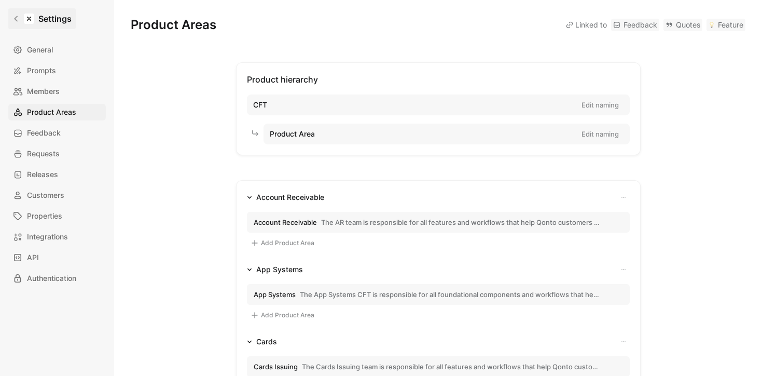
click at [16, 23] on link "Settings" at bounding box center [41, 18] width 67 height 21
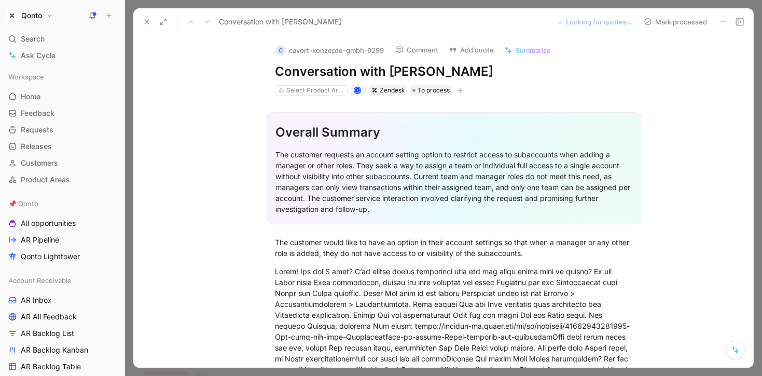
click at [523, 51] on span "Summarize" at bounding box center [533, 50] width 35 height 9
click at [315, 87] on div "Select Product Areas" at bounding box center [316, 90] width 58 height 10
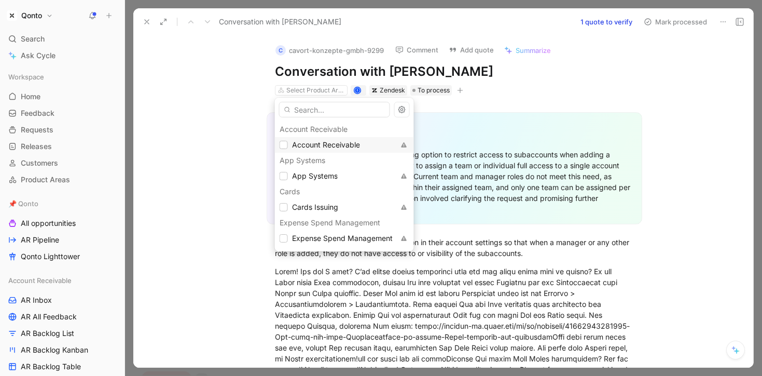
click at [316, 138] on div "Account Receivable" at bounding box center [344, 145] width 139 height 16
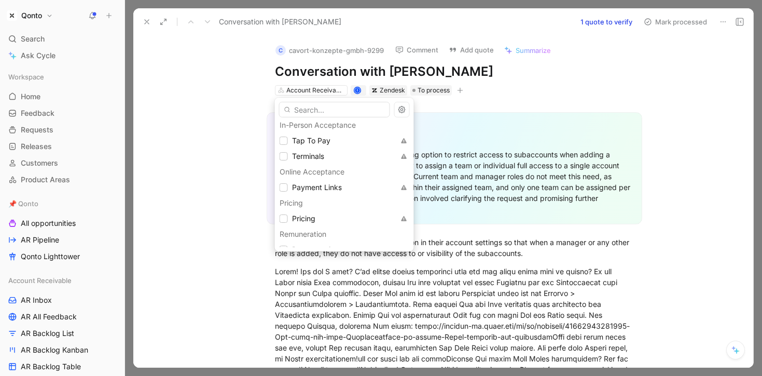
scroll to position [90, 0]
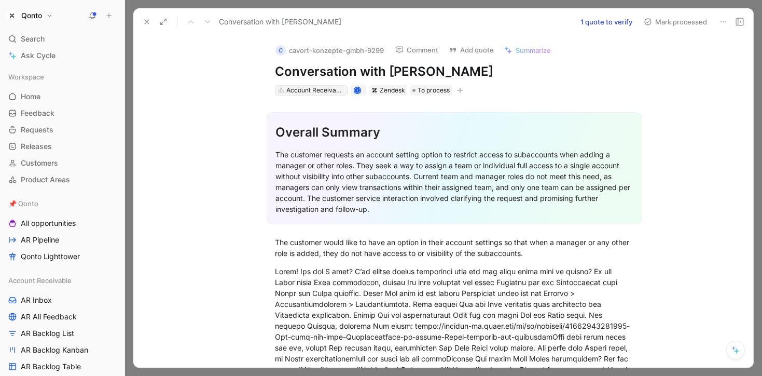
click at [329, 89] on div "Account Receivable" at bounding box center [316, 90] width 58 height 10
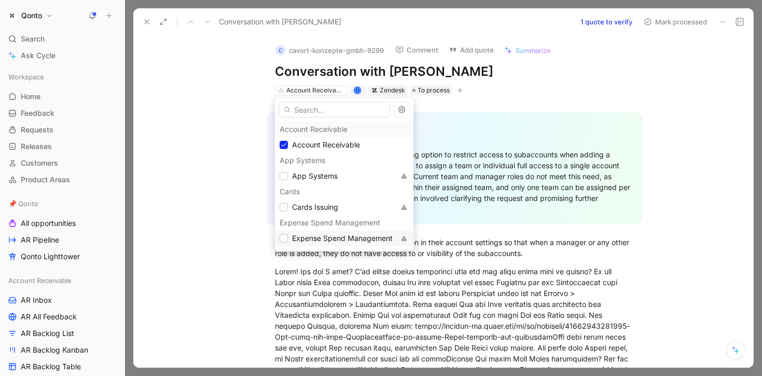
click at [349, 230] on div "Expense Spend Management" at bounding box center [344, 238] width 139 height 16
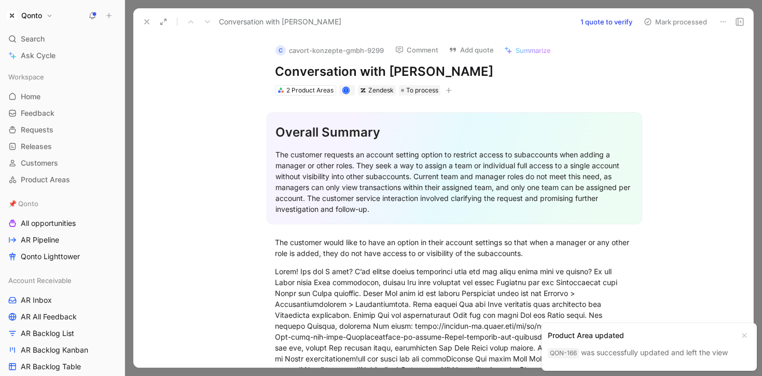
click at [615, 16] on button "1 quote to verify" at bounding box center [606, 22] width 61 height 15
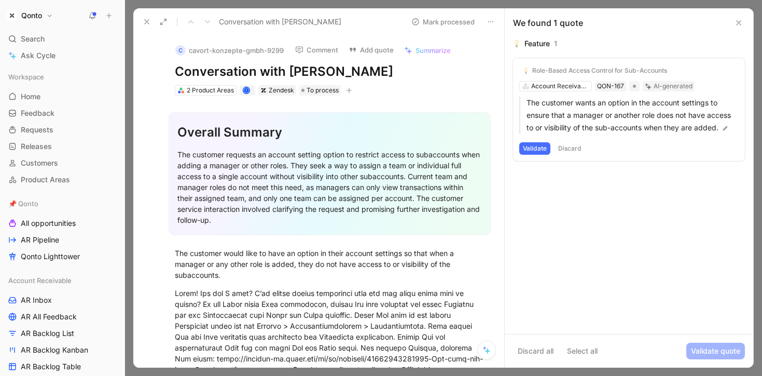
click at [414, 46] on button "Summarize" at bounding box center [428, 50] width 56 height 15
click at [143, 17] on button at bounding box center [147, 22] width 15 height 15
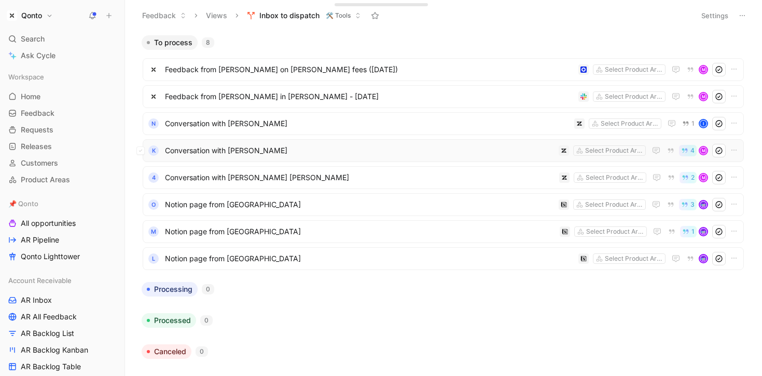
click at [306, 151] on span "Conversation with [PERSON_NAME]" at bounding box center [360, 150] width 390 height 12
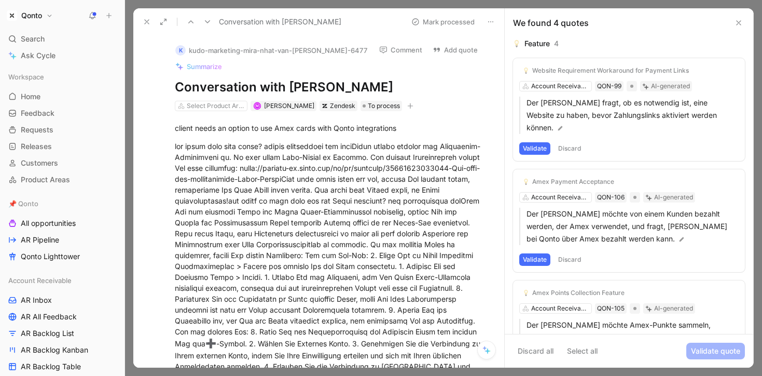
click at [542, 344] on button "Discard all" at bounding box center [535, 351] width 45 height 17
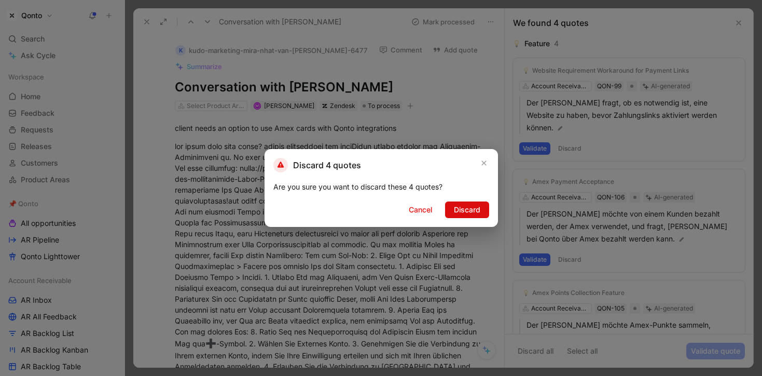
click at [478, 212] on span "Discard" at bounding box center [467, 209] width 26 height 12
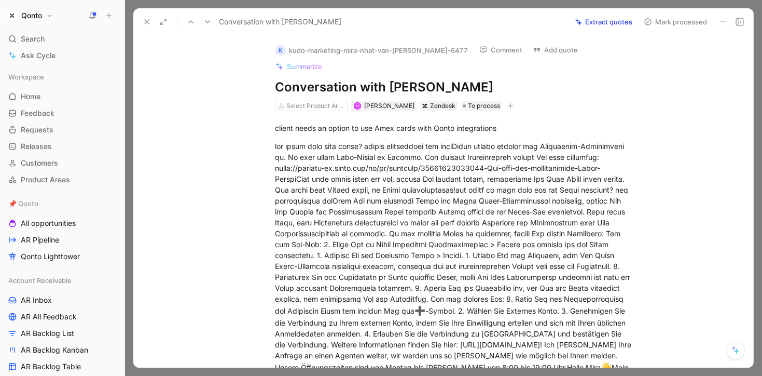
click at [322, 62] on span "Summarize" at bounding box center [304, 66] width 35 height 9
click at [596, 25] on button "Extract quotes" at bounding box center [604, 22] width 66 height 15
click at [312, 108] on div "Select Product Areas" at bounding box center [316, 106] width 58 height 10
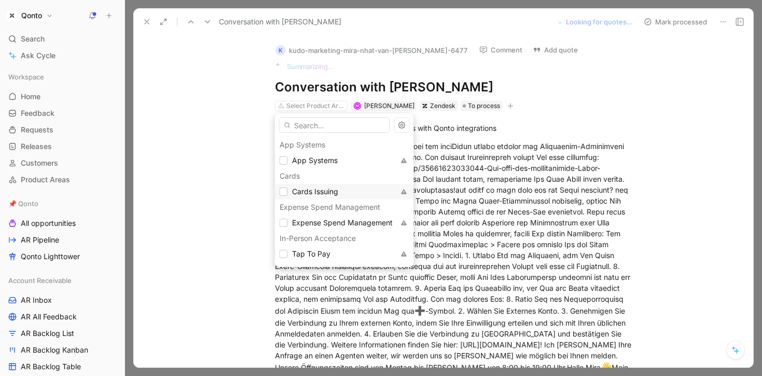
scroll to position [35, 0]
click at [316, 191] on span "Cards Issuing" at bounding box center [315, 187] width 46 height 9
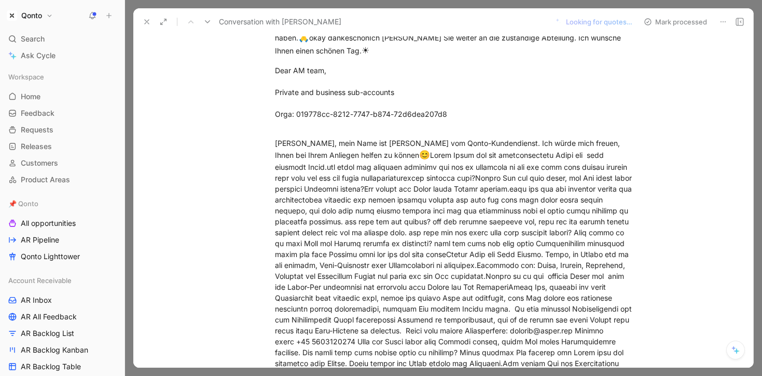
scroll to position [0, 0]
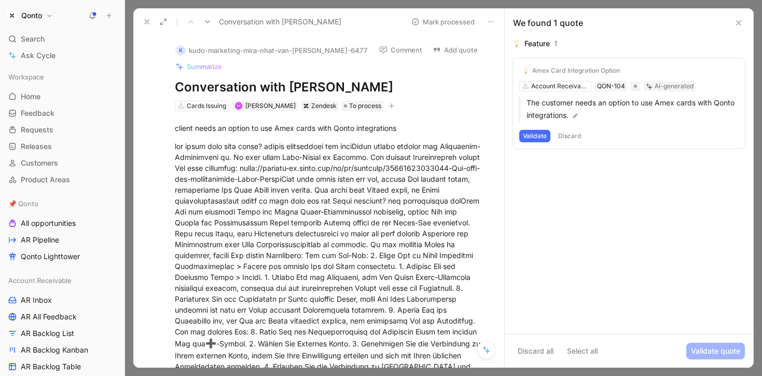
click at [546, 87] on div "Amex Card Integration Option Account Receivable QON-104 AI-generated The custom…" at bounding box center [629, 103] width 232 height 90
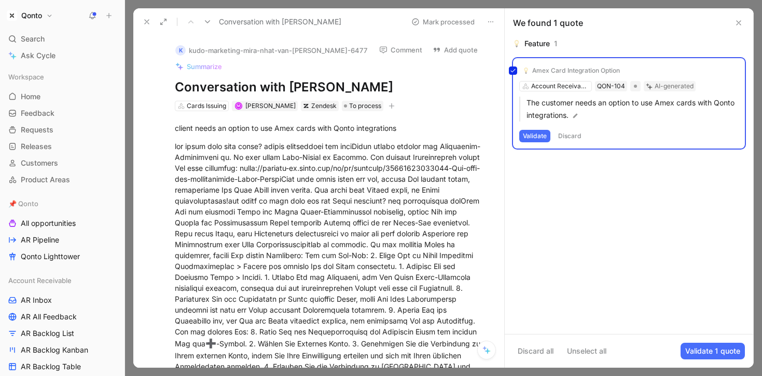
click at [550, 86] on div "Amex Card Integration Option Account Receivable QON-104 AI-generated The custom…" at bounding box center [629, 103] width 232 height 90
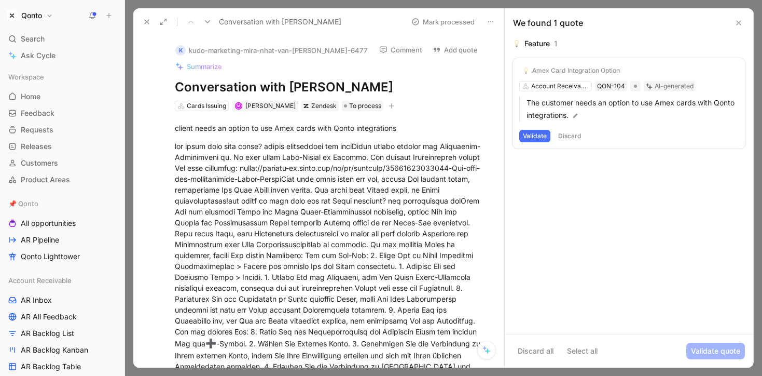
click at [556, 86] on div "Amex Card Integration Option Account Receivable QON-104 AI-generated The custom…" at bounding box center [629, 103] width 232 height 90
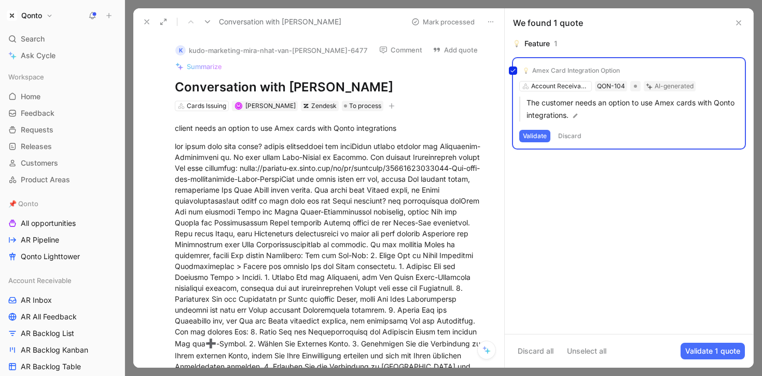
click at [567, 84] on div "Amex Card Integration Option Account Receivable QON-104 AI-generated The custom…" at bounding box center [629, 103] width 232 height 90
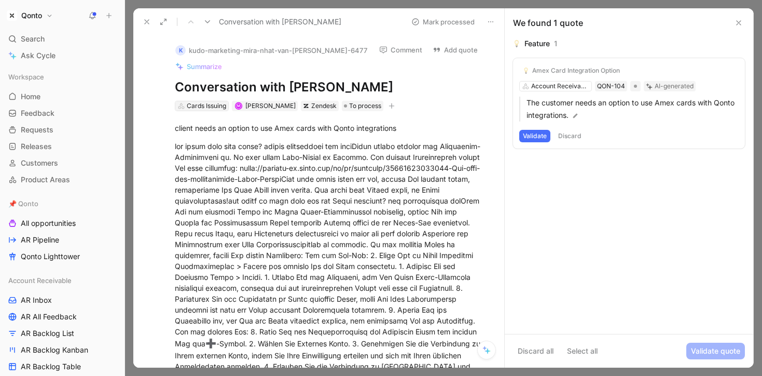
click at [215, 102] on div "Cards Issuing" at bounding box center [206, 106] width 39 height 10
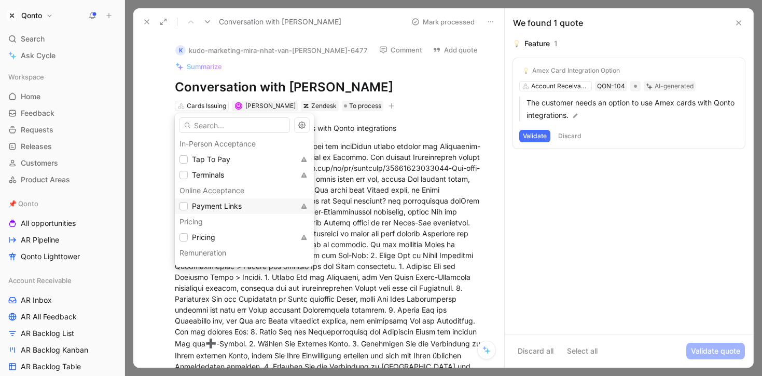
scroll to position [118, 0]
click at [227, 181] on div "Terminals" at bounding box center [237, 182] width 115 height 12
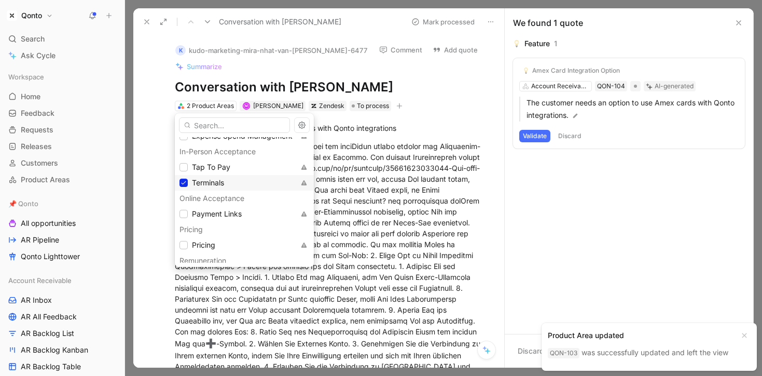
click at [223, 177] on span "Terminals" at bounding box center [208, 182] width 32 height 12
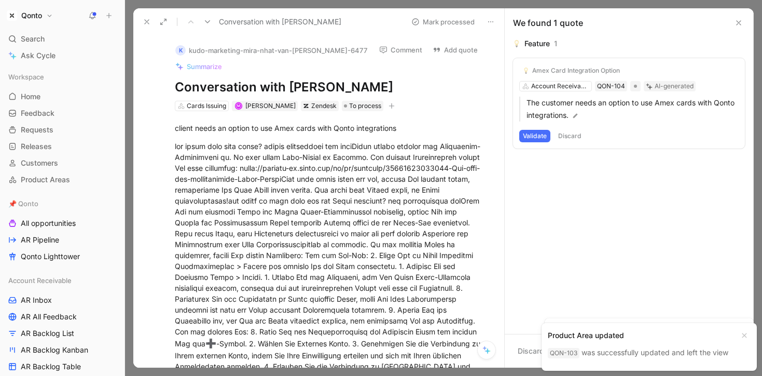
click at [141, 21] on button at bounding box center [147, 22] width 15 height 15
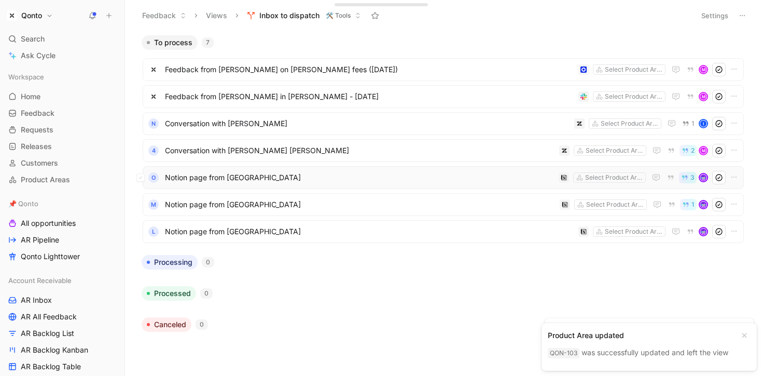
scroll to position [16, 0]
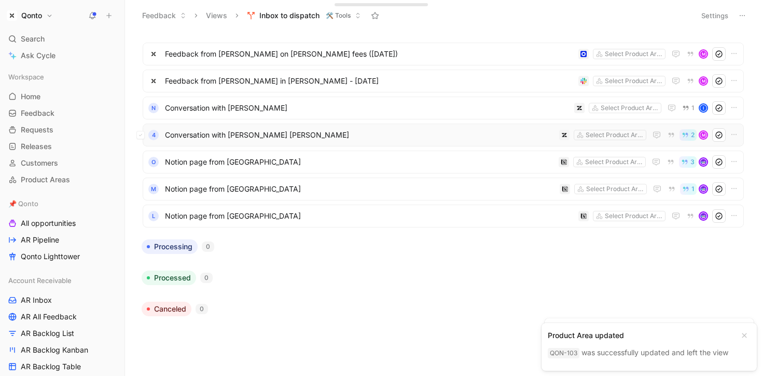
click at [278, 138] on span "Conversation with [PERSON_NAME] [PERSON_NAME]" at bounding box center [360, 135] width 390 height 12
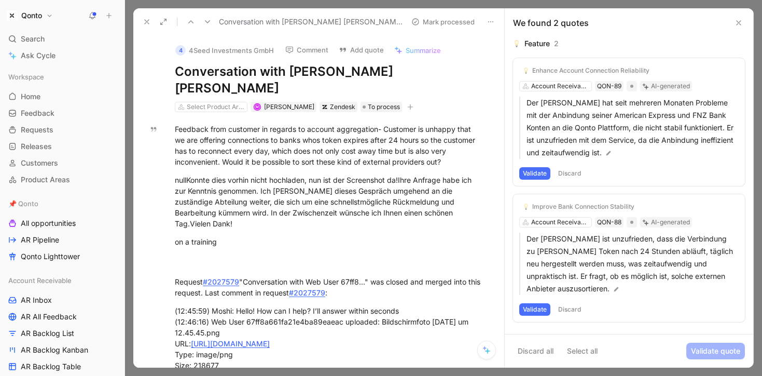
click at [547, 351] on button "Discard all" at bounding box center [535, 351] width 45 height 17
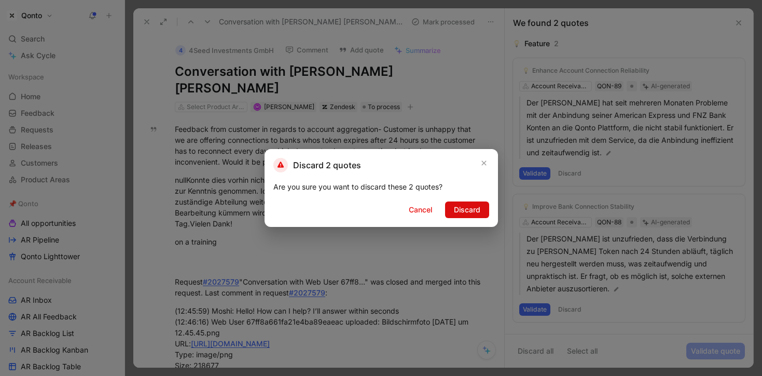
click at [467, 212] on span "Discard" at bounding box center [467, 209] width 26 height 12
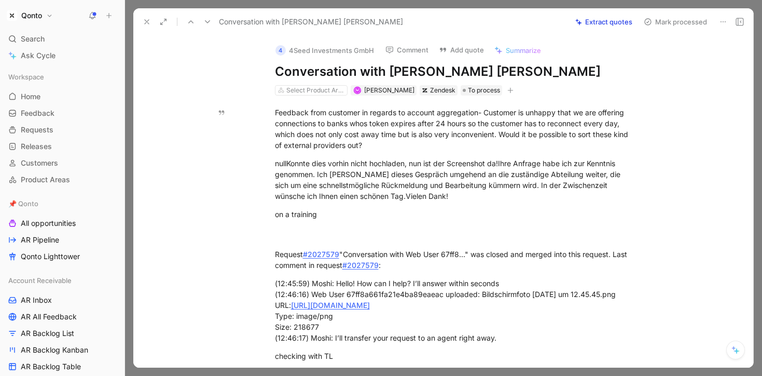
click at [530, 49] on span "Summarize" at bounding box center [523, 50] width 35 height 9
click at [603, 17] on button "Extract quotes" at bounding box center [604, 22] width 66 height 15
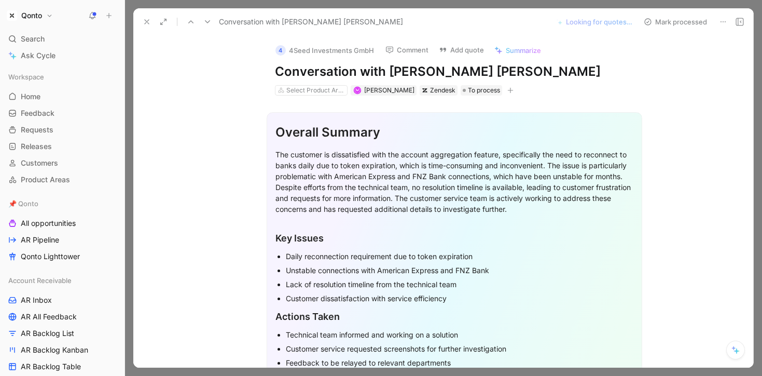
click at [146, 21] on use at bounding box center [147, 22] width 4 height 4
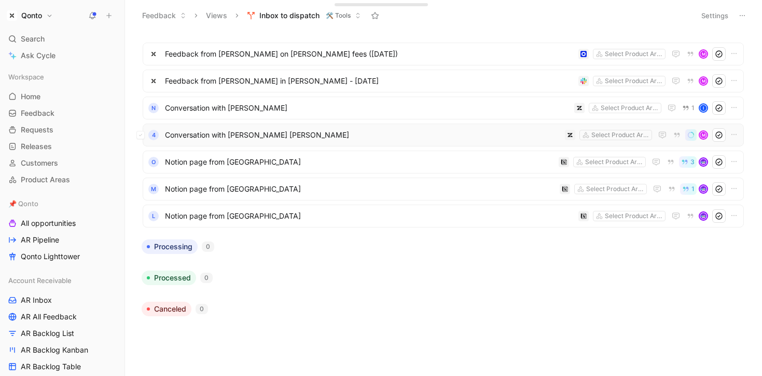
click at [336, 140] on span "Conversation with [PERSON_NAME] [PERSON_NAME]" at bounding box center [363, 135] width 396 height 12
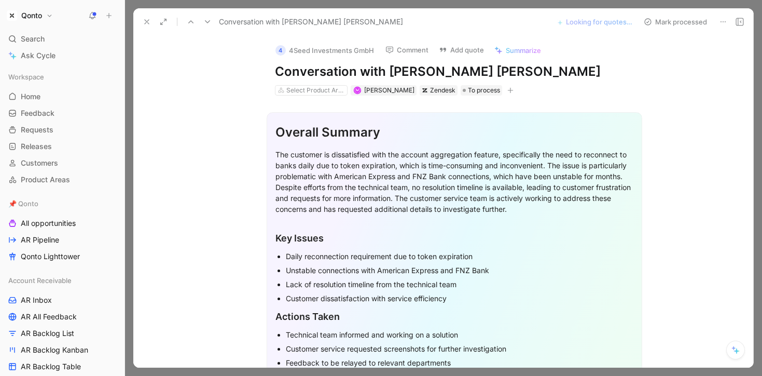
click at [145, 24] on icon at bounding box center [147, 22] width 8 height 8
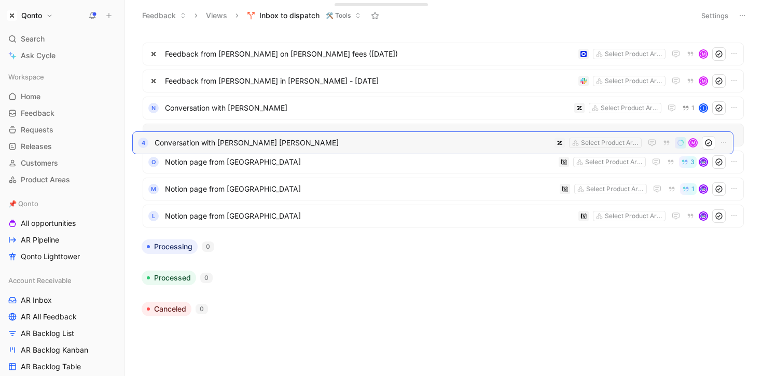
drag, startPoint x: 302, startPoint y: 139, endPoint x: 291, endPoint y: 147, distance: 13.4
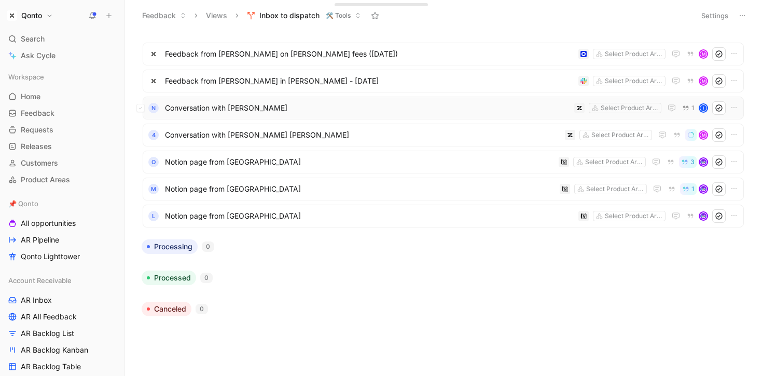
click at [284, 114] on span "Conversation with [PERSON_NAME]" at bounding box center [367, 108] width 405 height 12
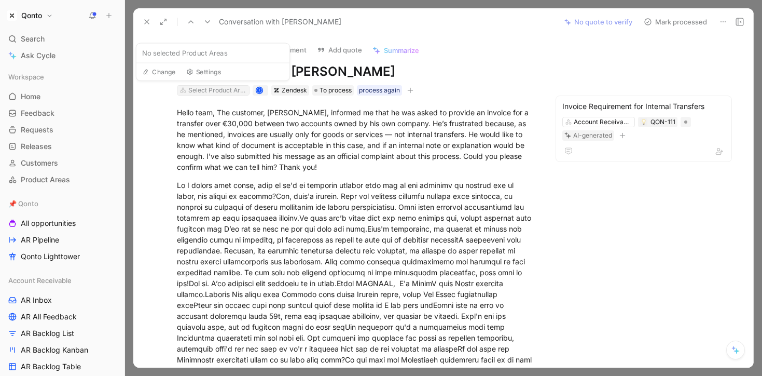
click at [235, 94] on div "Select Product Areas" at bounding box center [217, 90] width 58 height 10
click at [406, 49] on span "Summarize" at bounding box center [401, 50] width 35 height 9
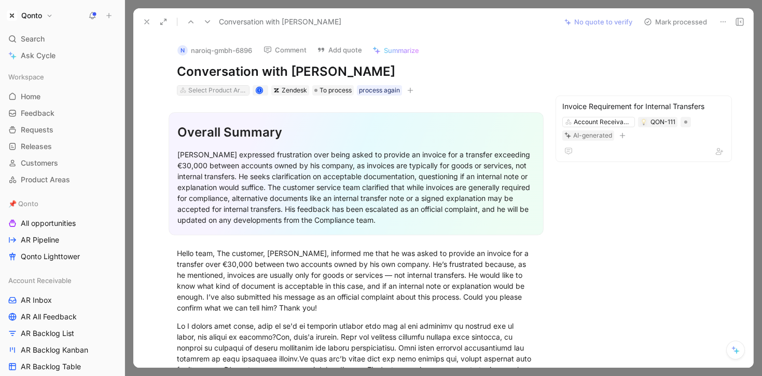
click at [226, 86] on div "Select Product Areas" at bounding box center [217, 90] width 58 height 10
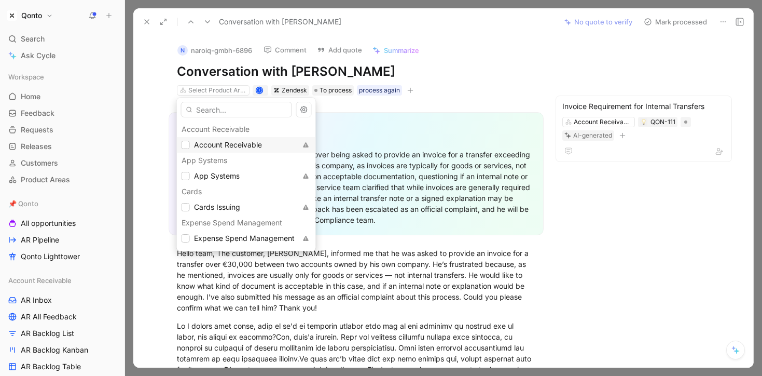
click at [216, 142] on span "Account Receivable" at bounding box center [228, 144] width 68 height 9
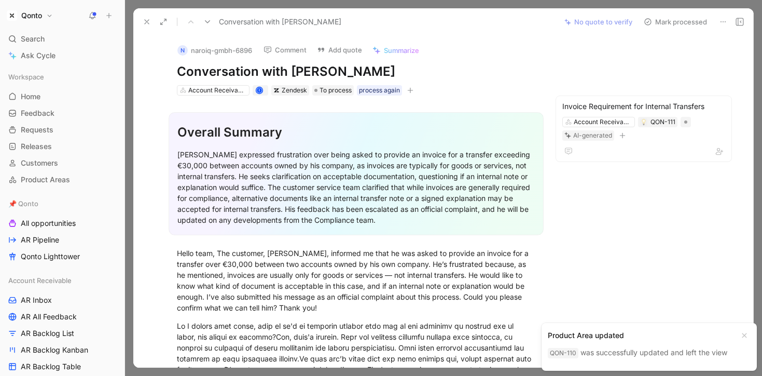
click at [150, 20] on icon at bounding box center [147, 22] width 8 height 8
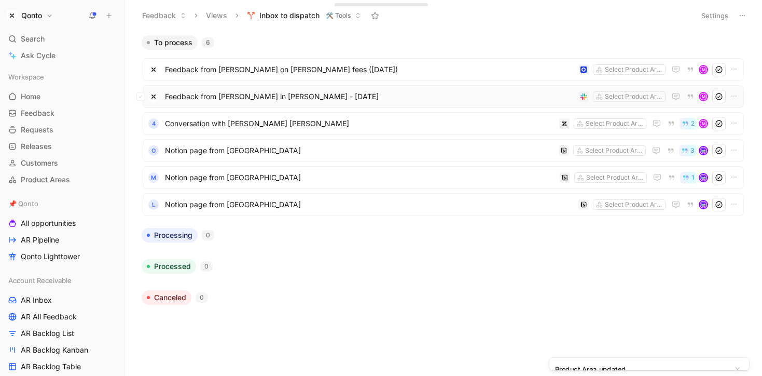
click at [267, 101] on span "Feedback from [PERSON_NAME] in [PERSON_NAME] - [DATE]" at bounding box center [370, 96] width 410 height 12
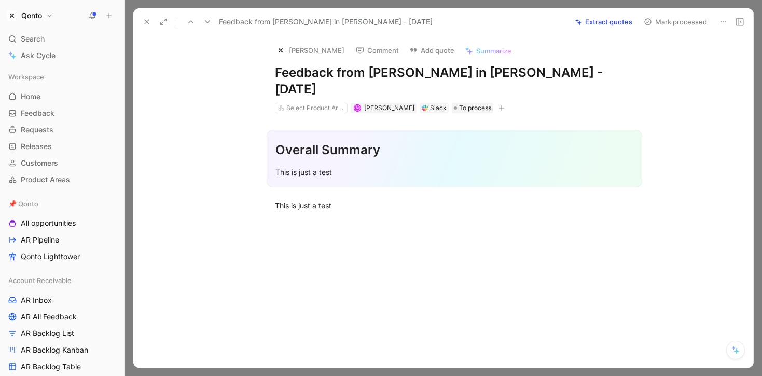
click at [719, 17] on button at bounding box center [723, 22] width 15 height 15
click at [665, 64] on div "Delete" at bounding box center [695, 59] width 61 height 12
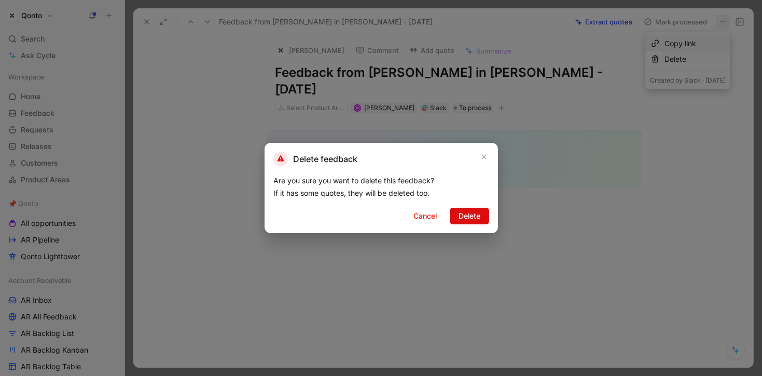
click at [477, 216] on span "Delete" at bounding box center [470, 216] width 22 height 12
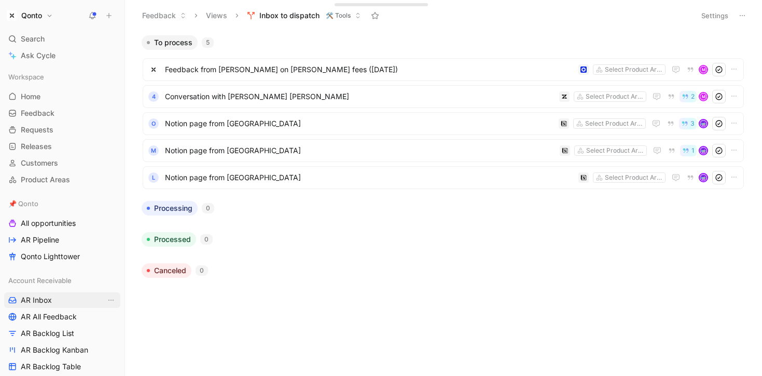
click at [57, 298] on link "AR Inbox" at bounding box center [62, 300] width 116 height 16
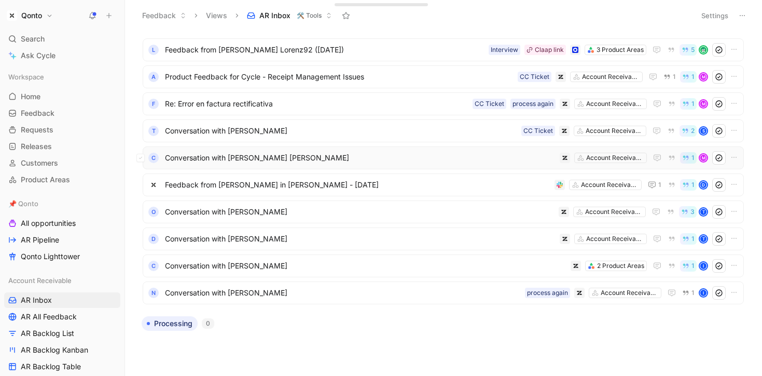
scroll to position [21, 0]
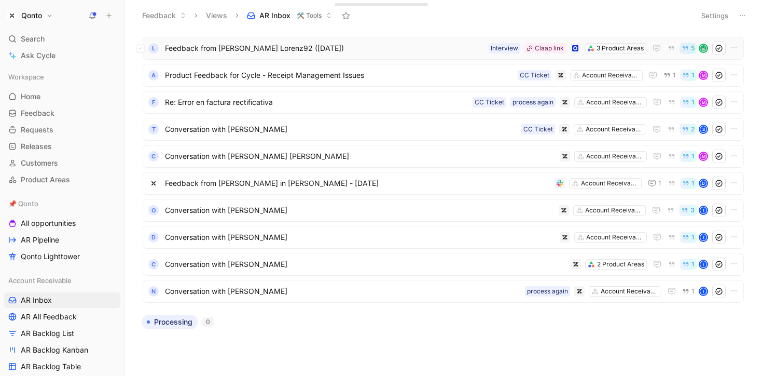
click at [415, 47] on span "Feedback from [PERSON_NAME] Lorenz92 ([DATE])" at bounding box center [325, 48] width 320 height 12
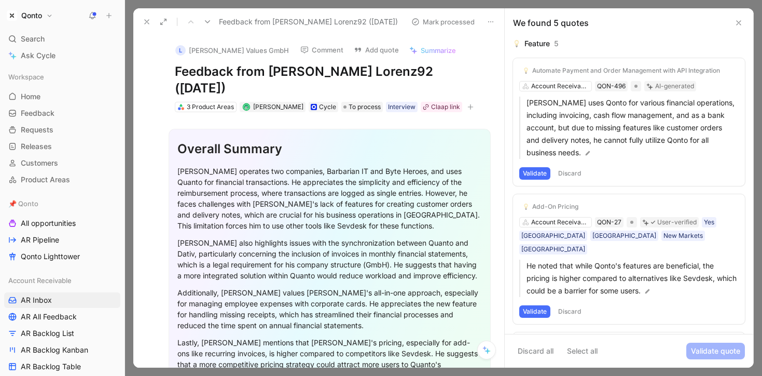
click at [739, 24] on icon at bounding box center [739, 23] width 8 height 8
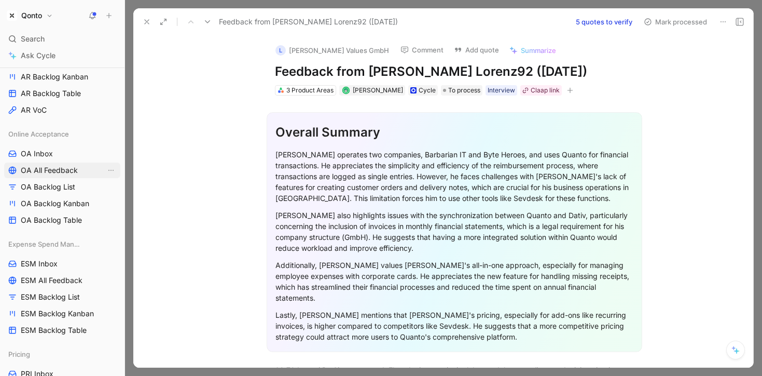
scroll to position [326, 0]
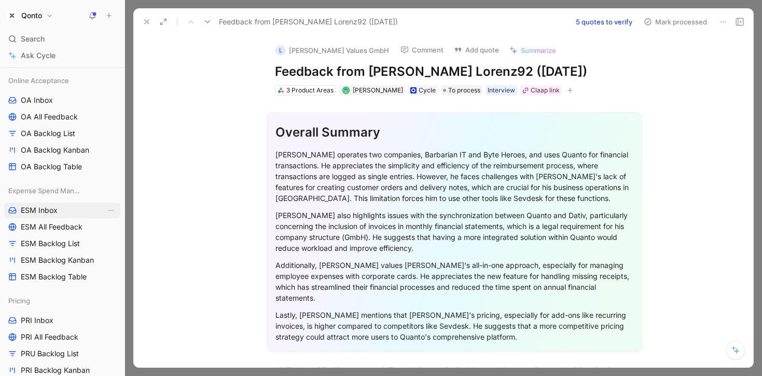
click at [46, 212] on span "ESM Inbox" at bounding box center [39, 210] width 37 height 10
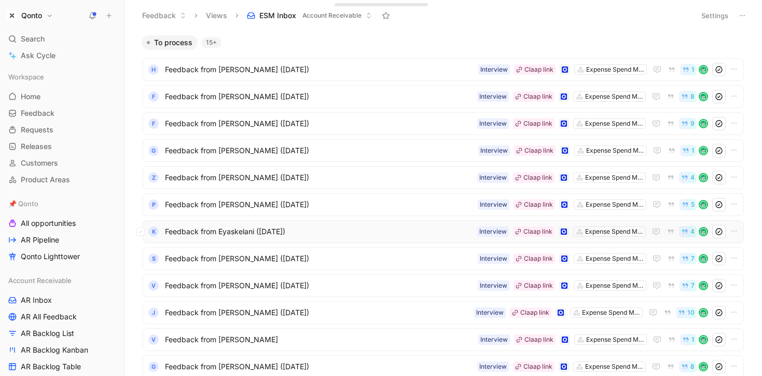
click at [372, 240] on div "K Feedback from Eyaskelani ([DATE]) Expense Spend Management Claap link Intervi…" at bounding box center [444, 231] width 602 height 23
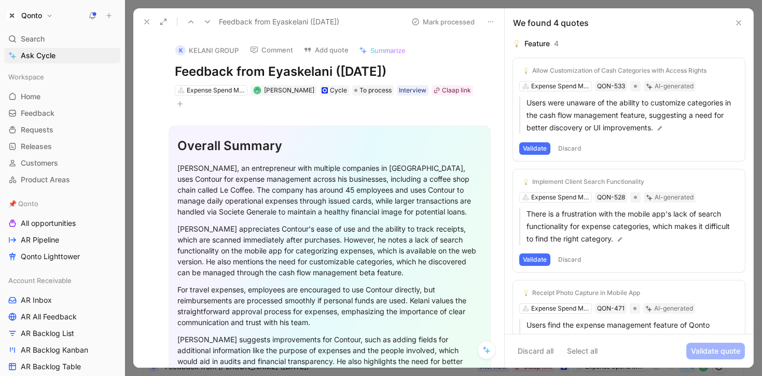
click at [738, 23] on use at bounding box center [739, 23] width 4 height 4
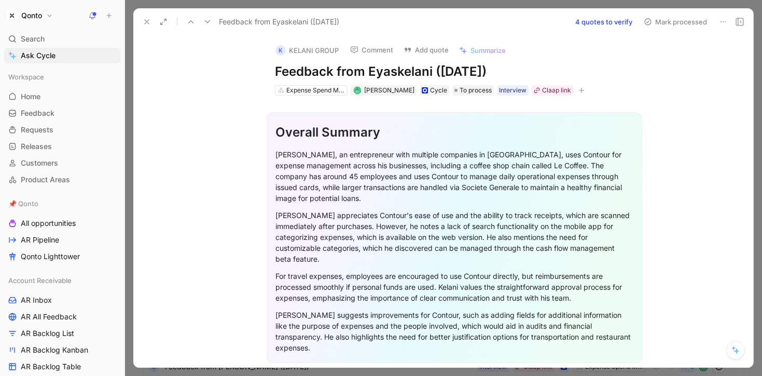
click at [141, 21] on button at bounding box center [147, 22] width 15 height 15
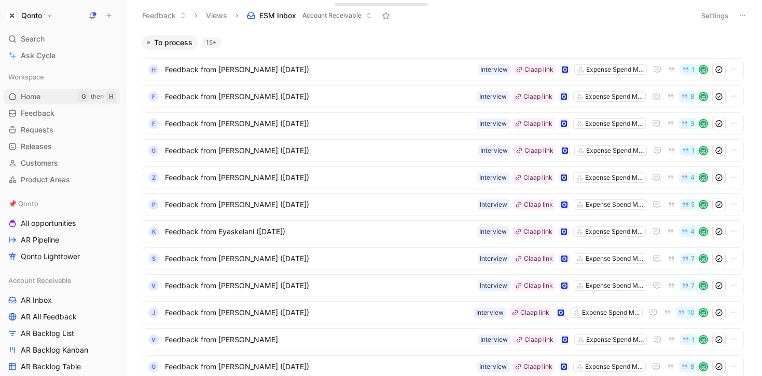
click at [39, 96] on span "Home" at bounding box center [31, 96] width 20 height 10
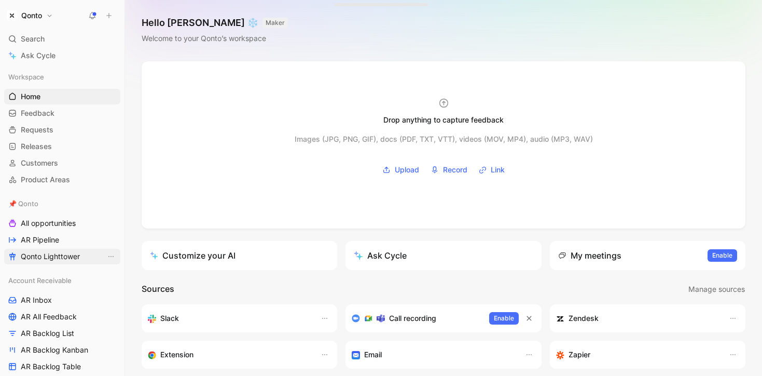
click at [46, 258] on span "Qonto Lighttower" at bounding box center [50, 256] width 59 height 10
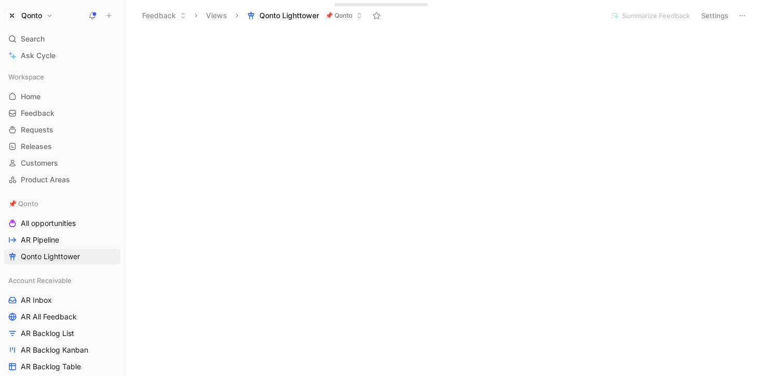
scroll to position [192, 0]
